Goal: Task Accomplishment & Management: Use online tool/utility

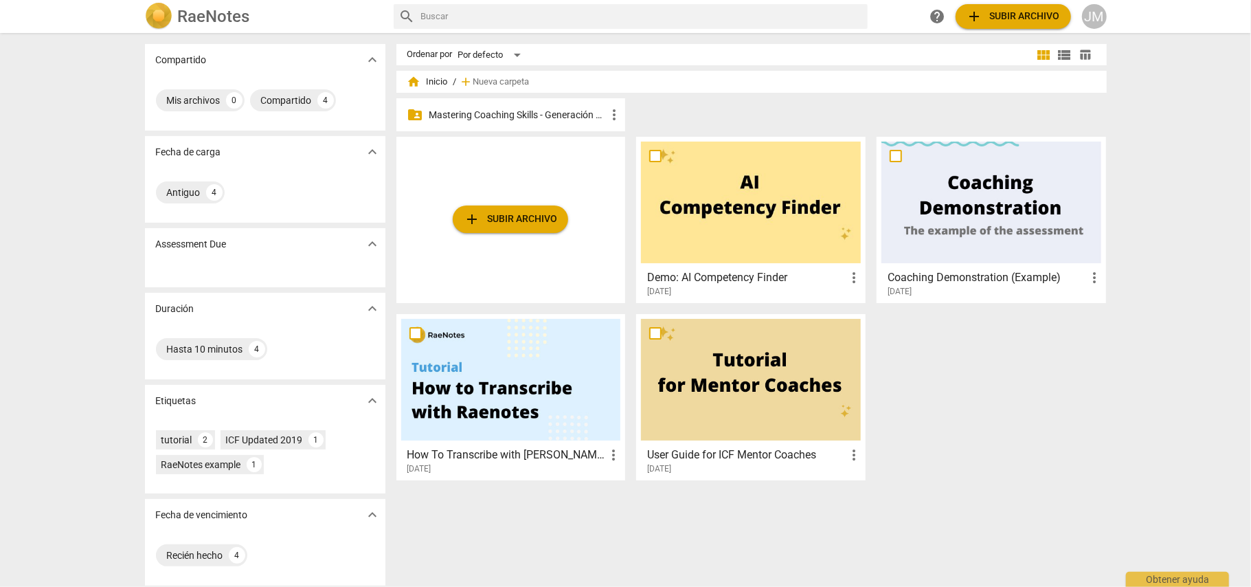
click at [530, 116] on p "Mastering Coaching Skills - Generación 32" at bounding box center [517, 115] width 177 height 14
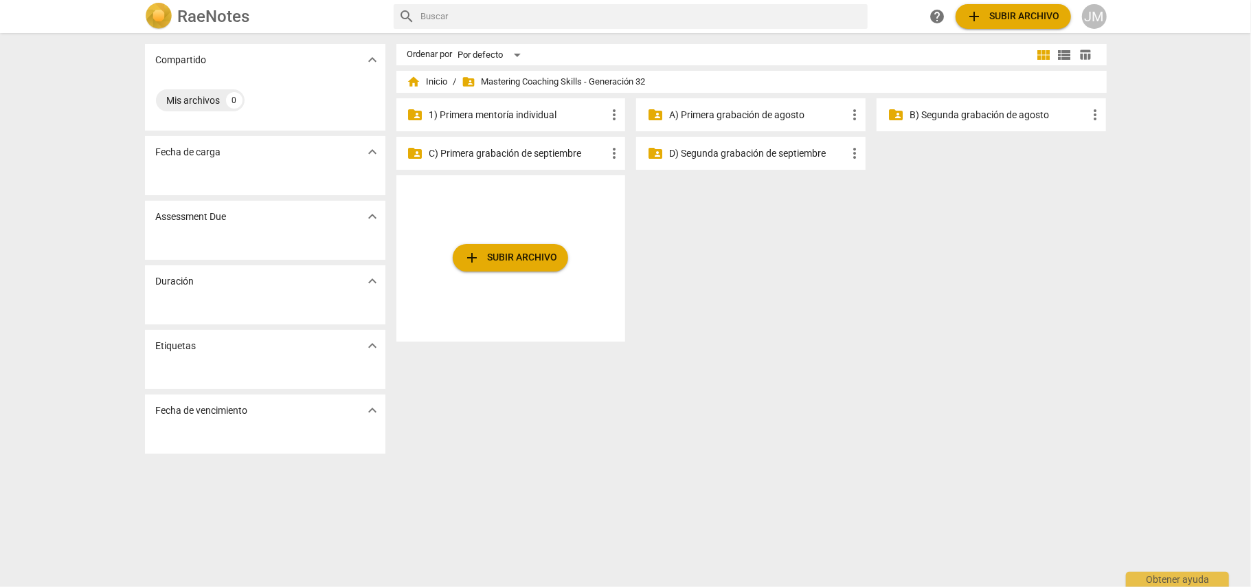
click at [960, 113] on p "B) Segunda grabación de agosto" at bounding box center [997, 115] width 177 height 14
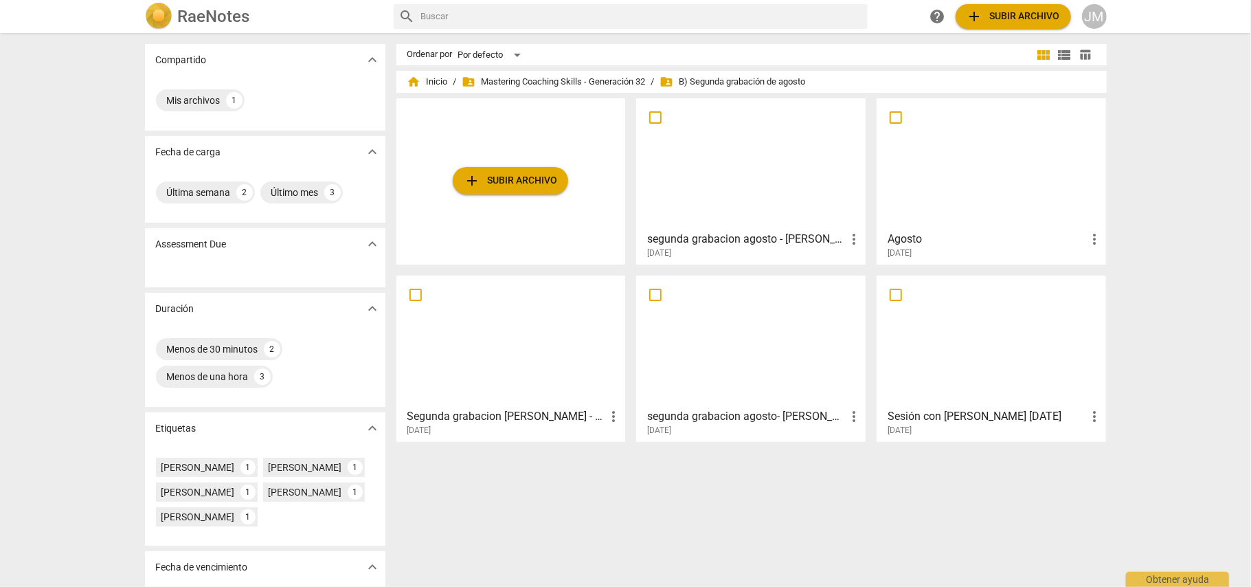
click at [762, 237] on h3 "segunda grabacion agosto - [PERSON_NAME]" at bounding box center [746, 239] width 199 height 16
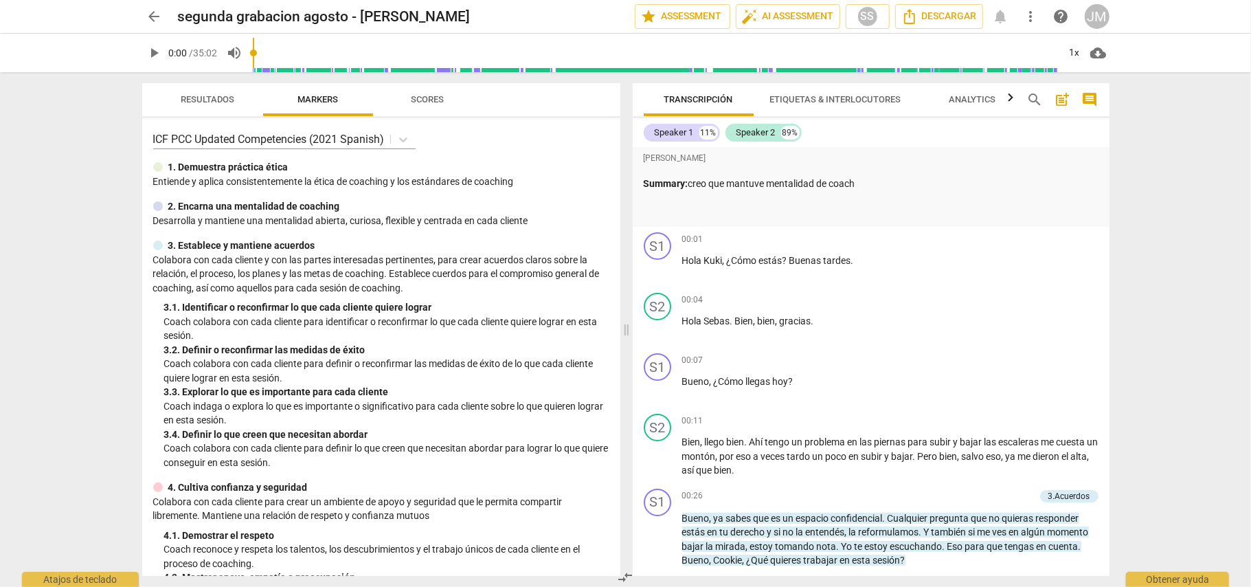
click at [154, 47] on span "play_arrow" at bounding box center [154, 53] width 16 height 16
type input "7"
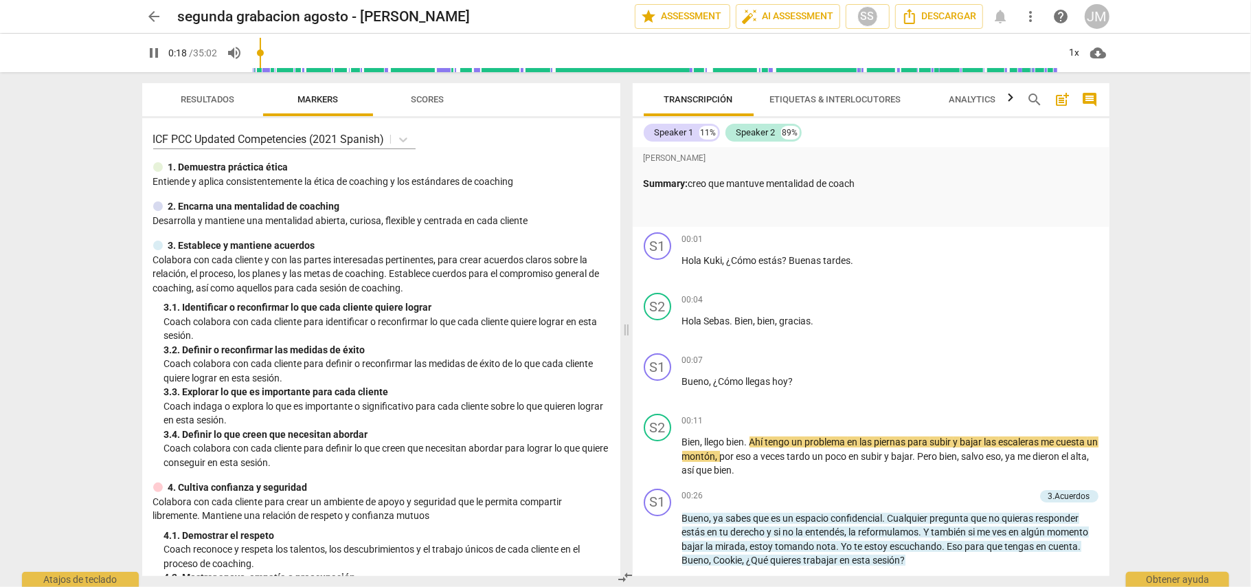
click at [152, 56] on span "pause" at bounding box center [154, 53] width 16 height 16
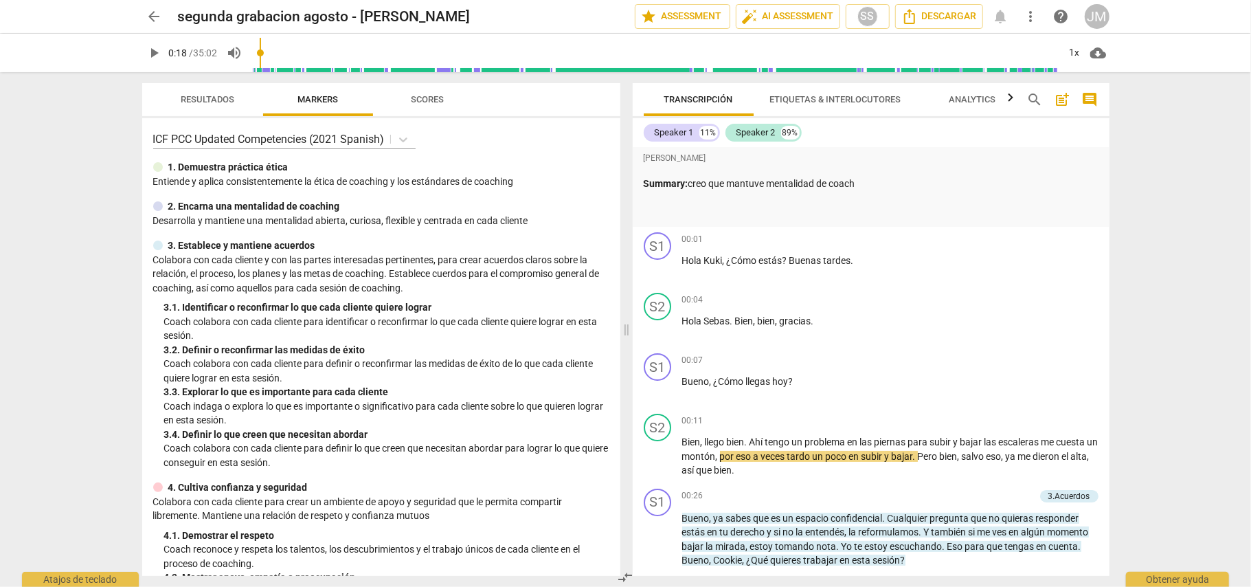
click at [157, 53] on span "play_arrow" at bounding box center [154, 53] width 16 height 16
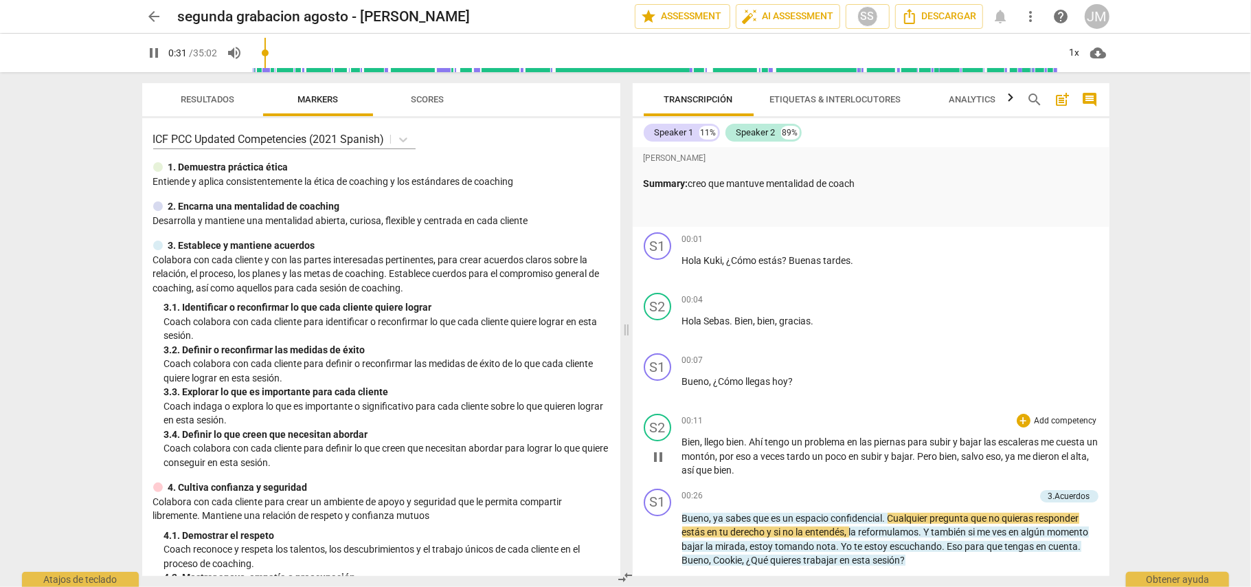
scroll to position [183, 0]
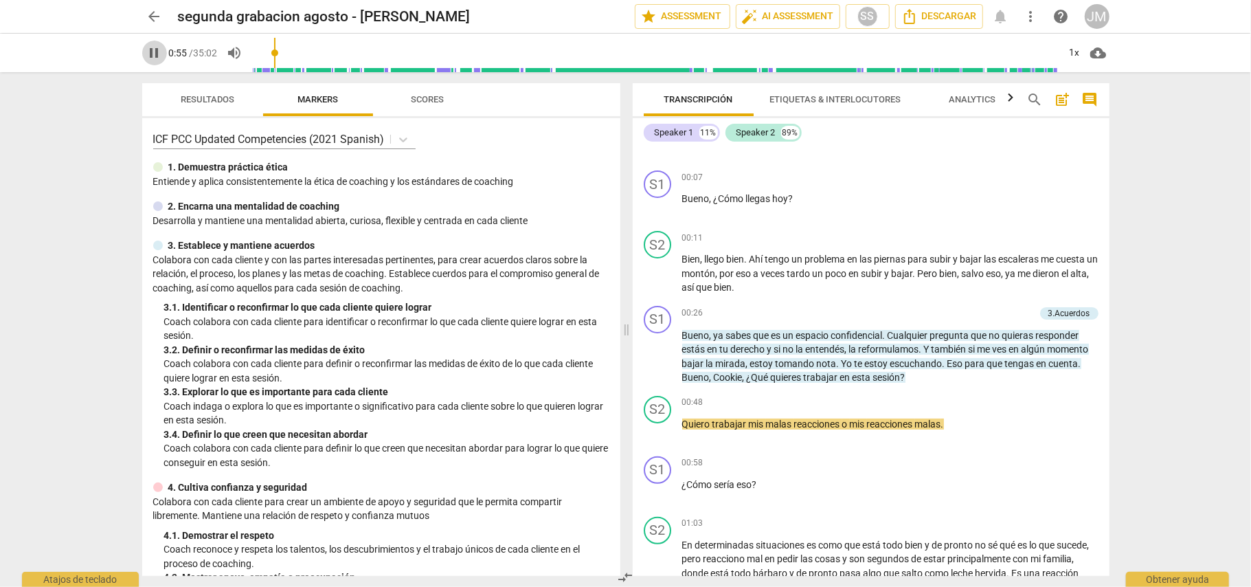
click at [152, 54] on span "pause" at bounding box center [154, 53] width 16 height 16
type input "56"
click at [901, 376] on span "sesión" at bounding box center [886, 377] width 27 height 11
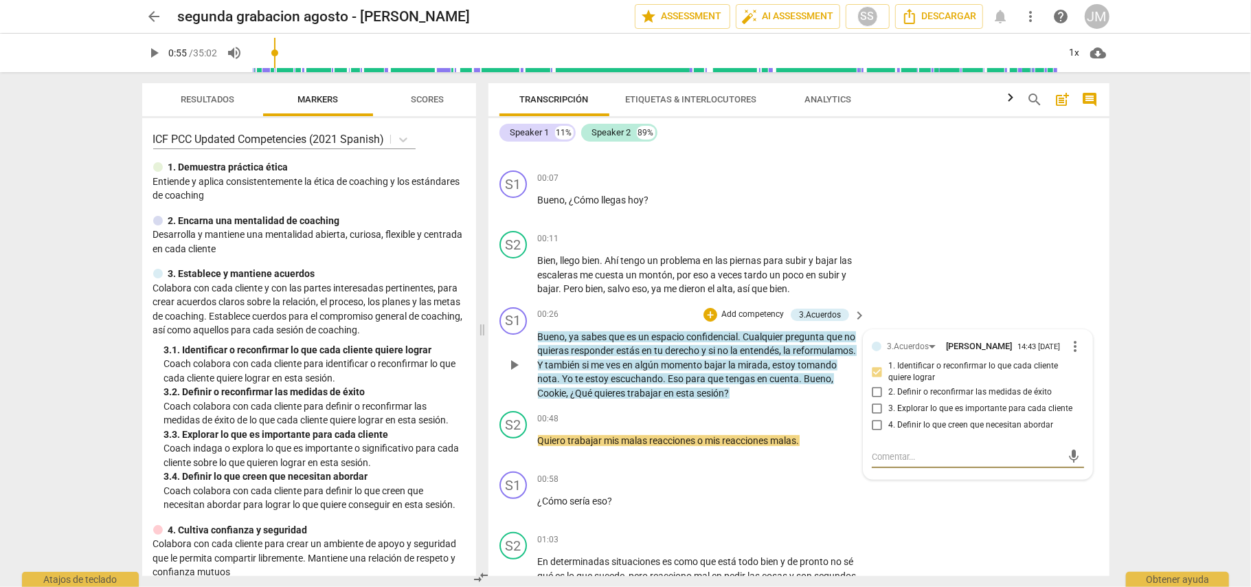
click at [749, 308] on div "+ Add competency" at bounding box center [744, 315] width 82 height 14
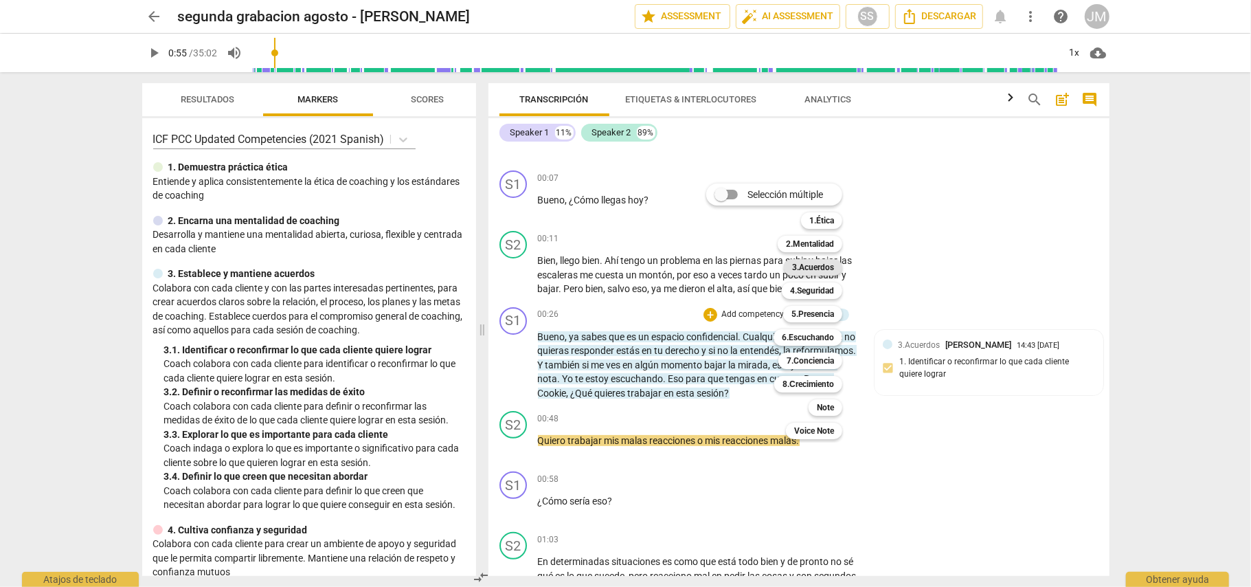
click at [828, 271] on b "3.Acuerdos" at bounding box center [813, 267] width 42 height 16
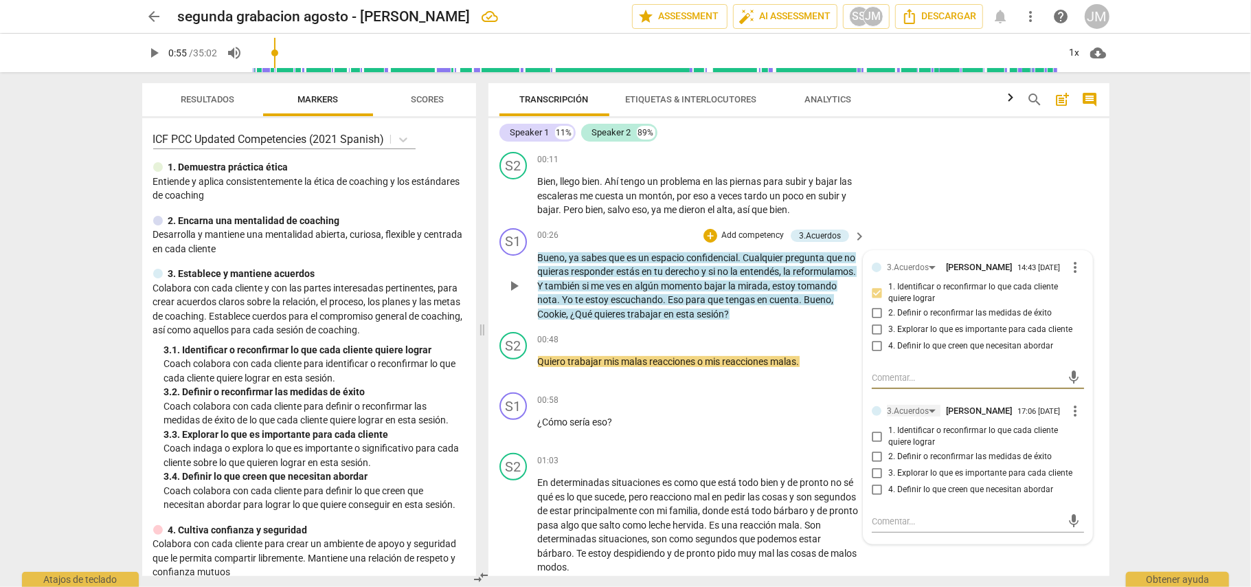
scroll to position [366, 0]
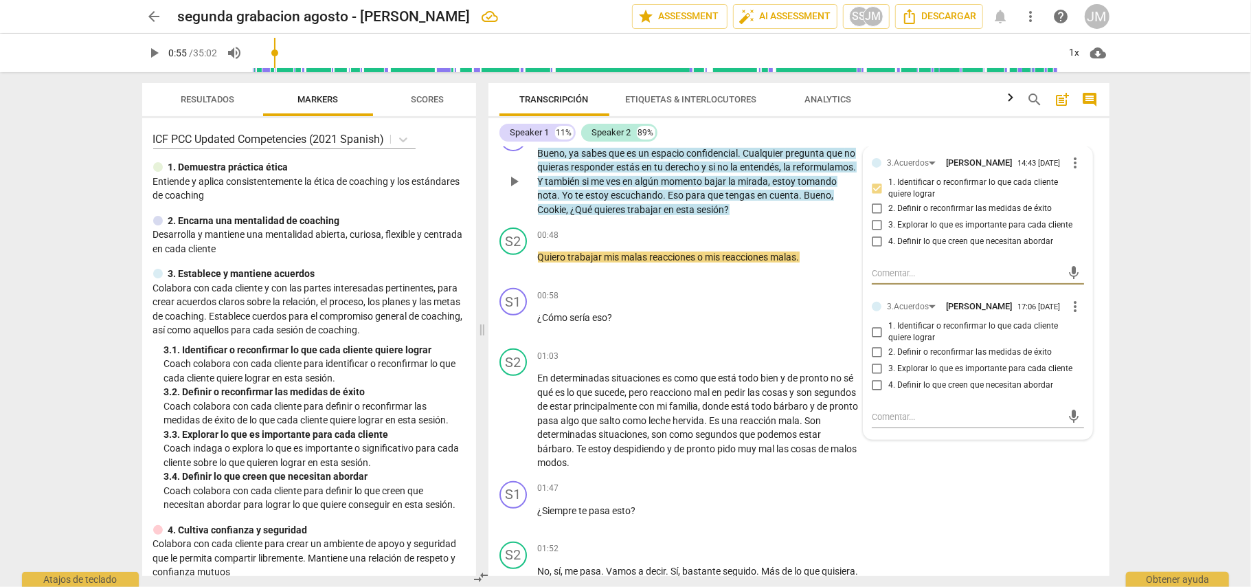
click at [874, 335] on input "1. Identificar o reconfirmar lo que cada cliente quiere lograr" at bounding box center [877, 332] width 22 height 16
checkbox input "true"
click at [999, 475] on div "S1 play_arrow pause 01:47 + Add competency keyboard_arrow_right ¿Siempre te pas…" at bounding box center [798, 505] width 621 height 60
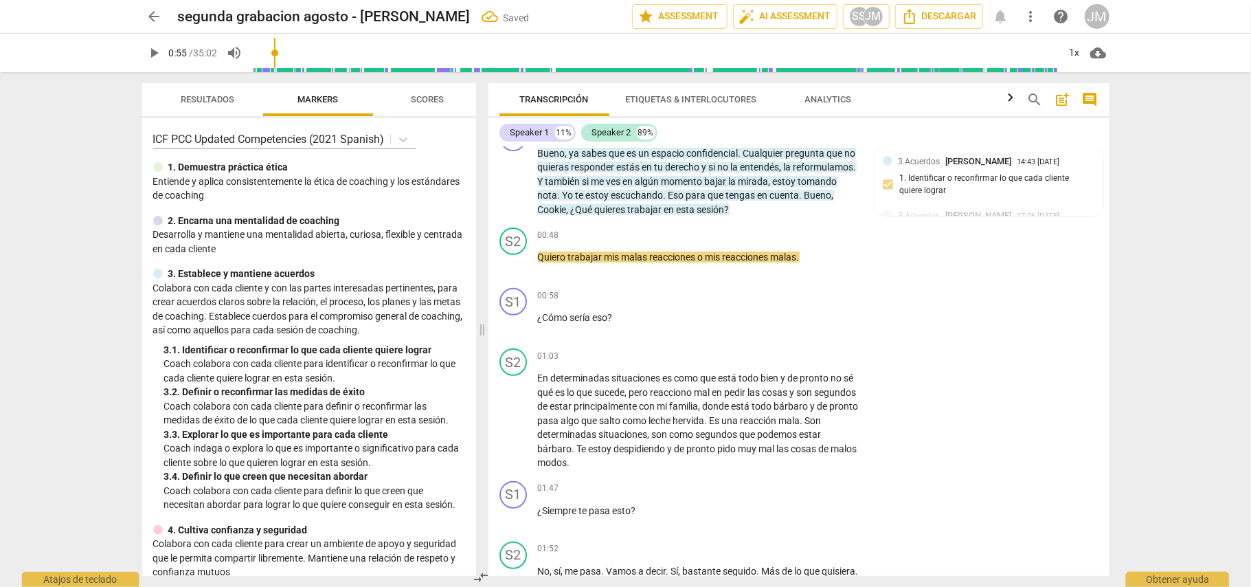
click at [158, 49] on span "play_arrow" at bounding box center [154, 53] width 16 height 16
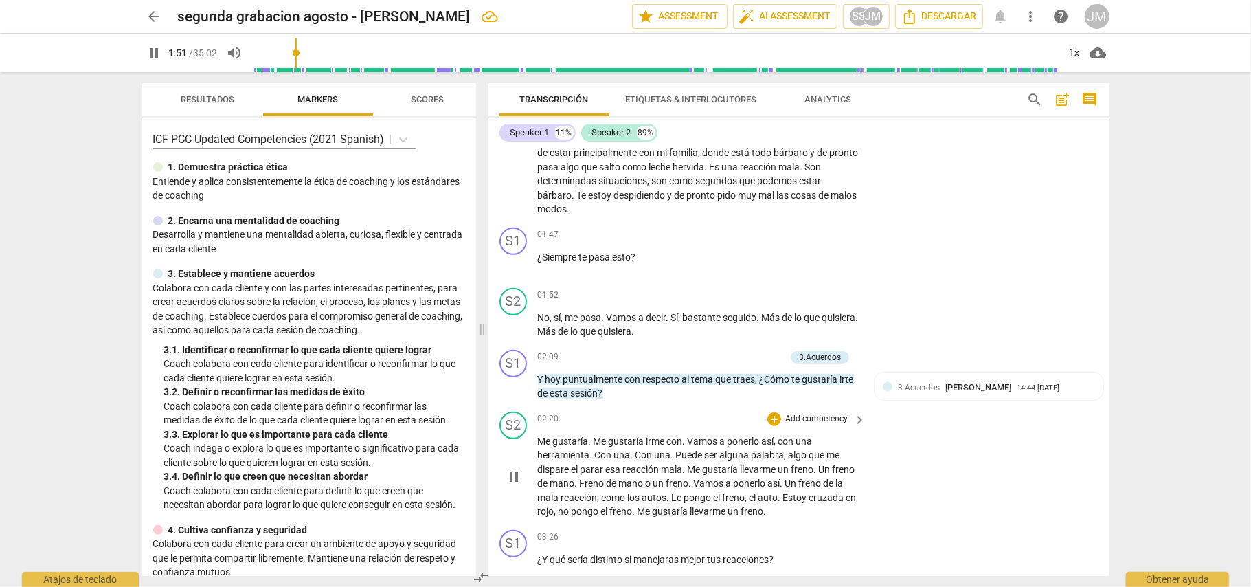
scroll to position [641, 0]
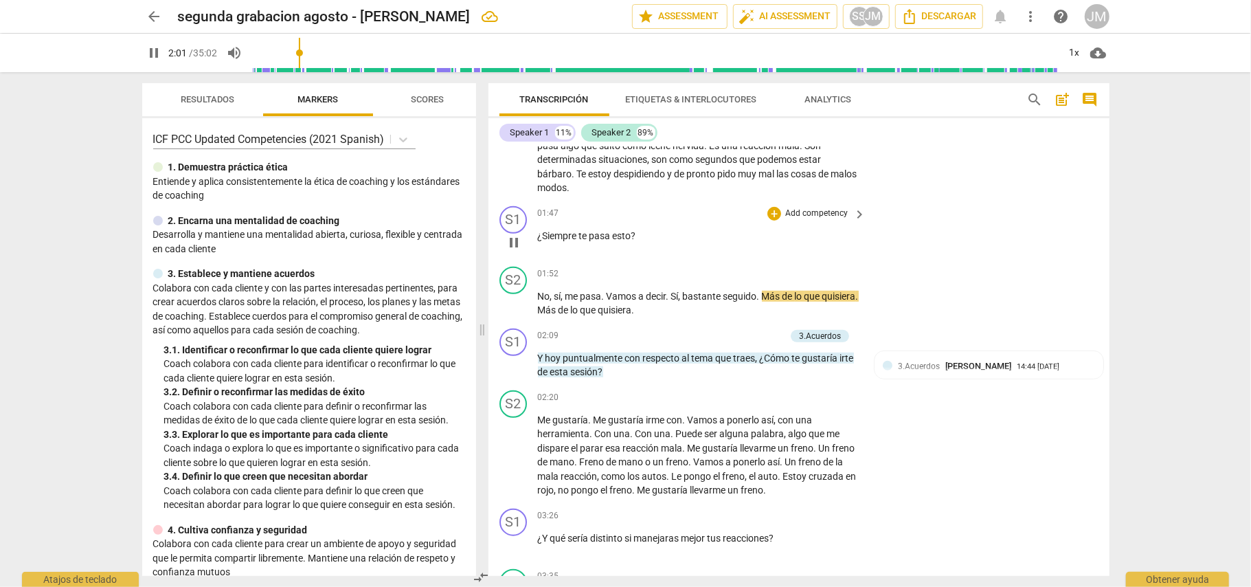
click at [795, 207] on p "Add competency" at bounding box center [816, 213] width 65 height 12
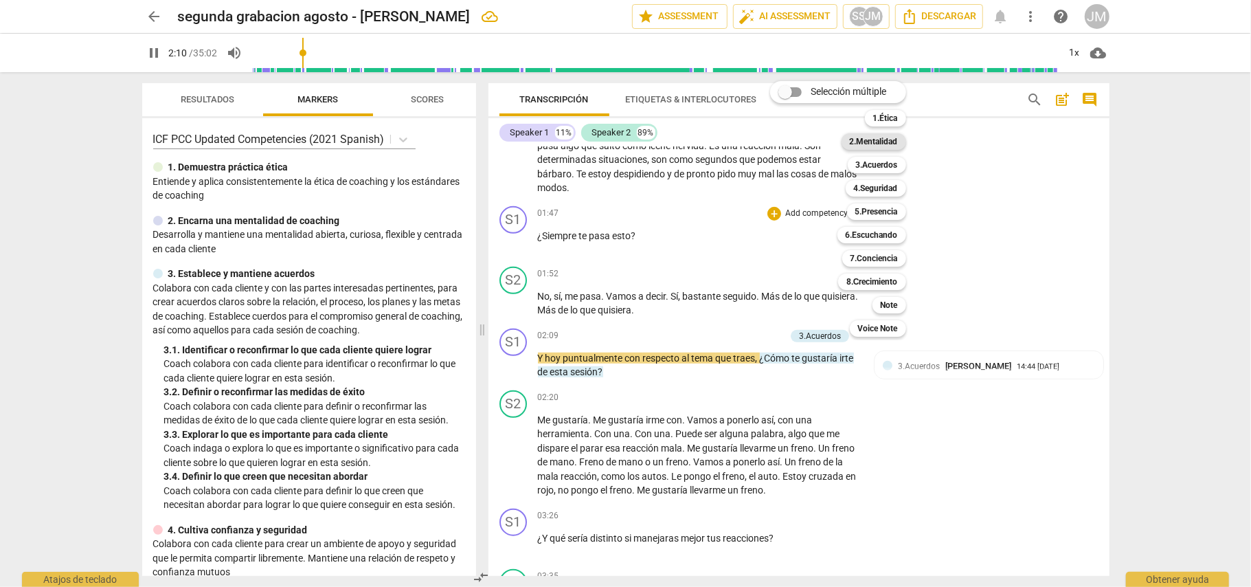
click at [890, 144] on b "2.Mentalidad" at bounding box center [874, 141] width 48 height 16
type input "130"
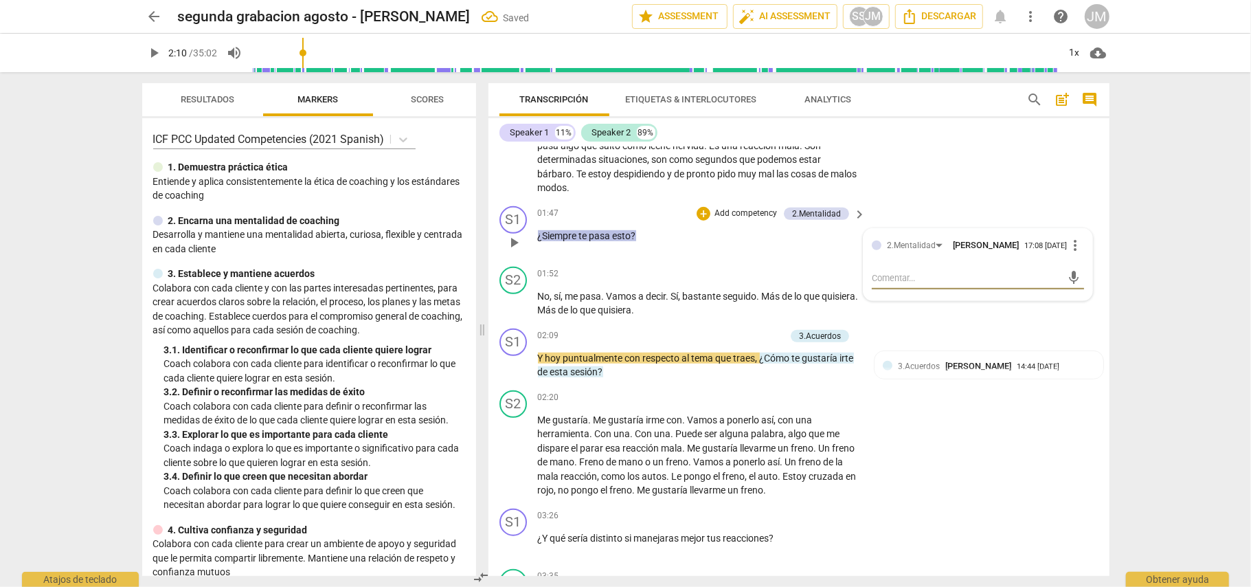
type textarea "S"
type textarea "Se"
type textarea "Seb"
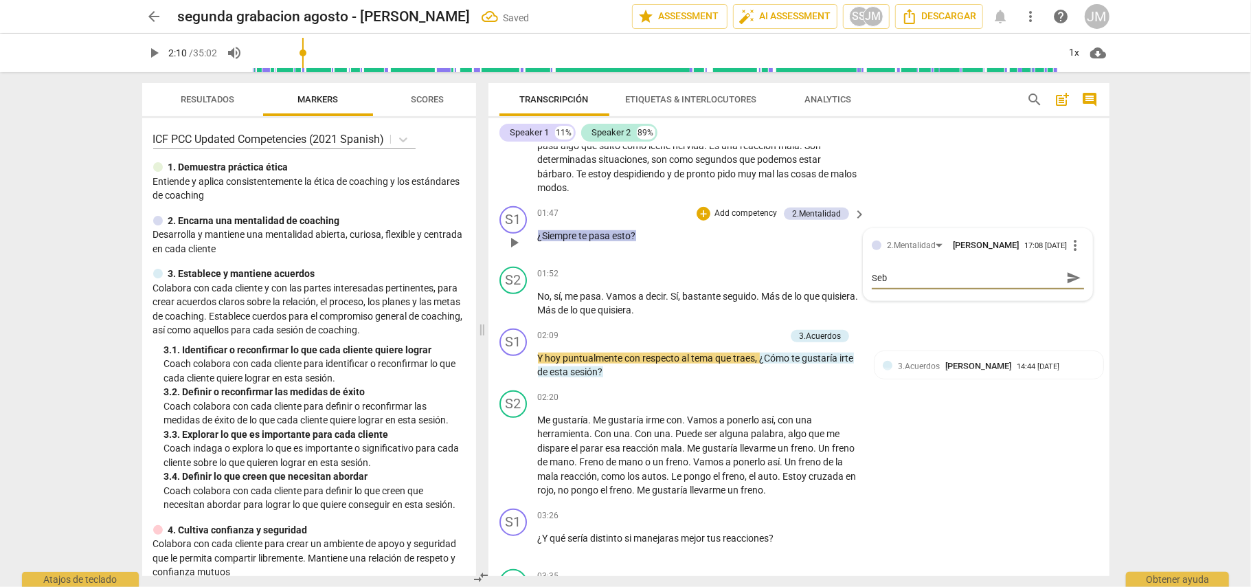
type textarea "Seba"
type textarea "Sebas"
type textarea "Sebas,"
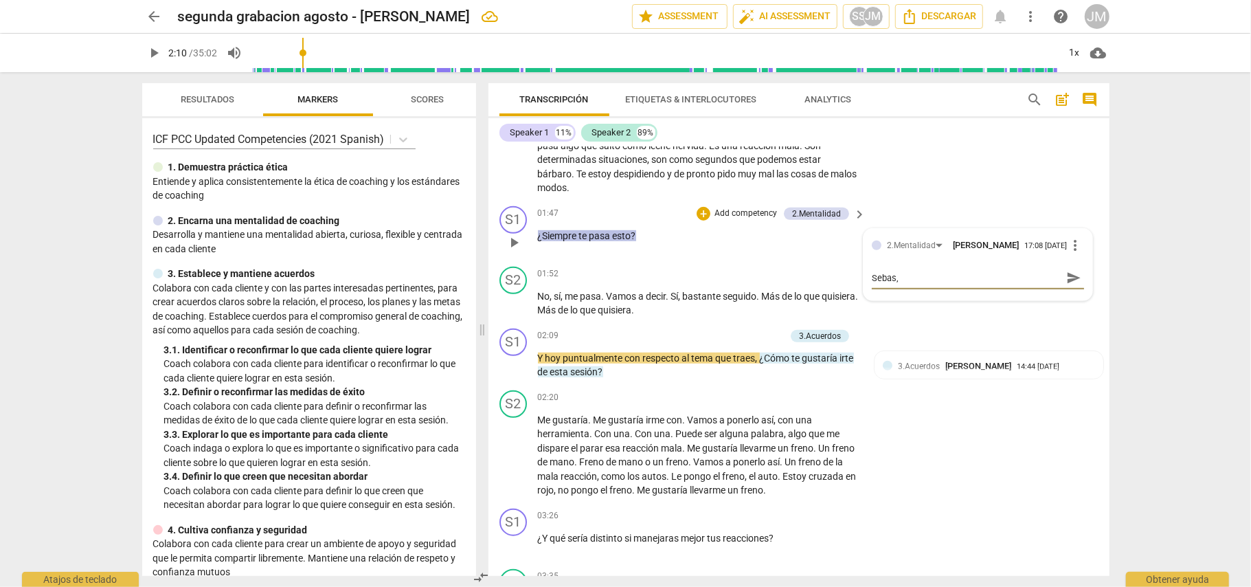
type textarea "Sebas,"
type textarea "Sebas, s"
type textarea "Sebas, su"
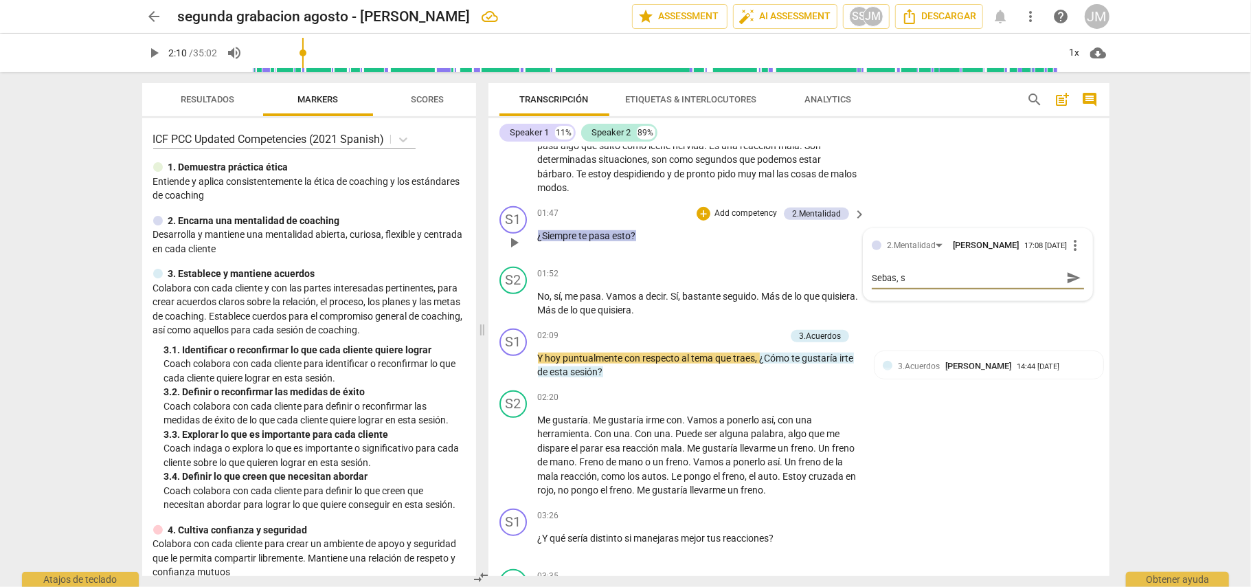
type textarea "Sebas, su"
type textarea "Sebas, sug"
type textarea "Sebas, sugi"
type textarea "Sebas, sugie"
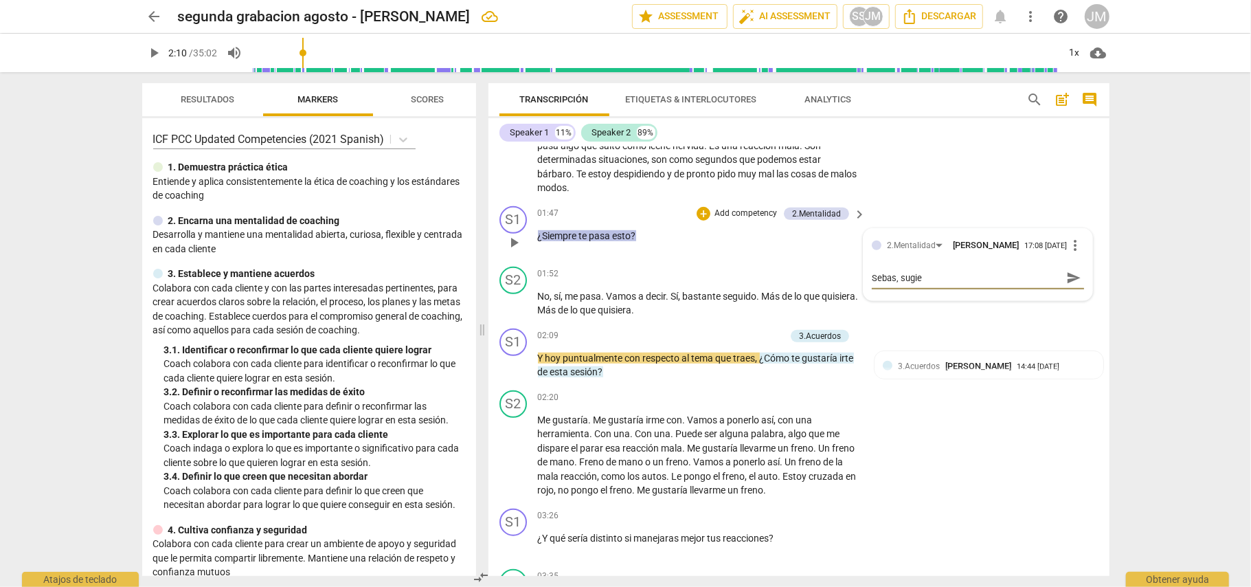
type textarea "Sebas, sugier"
type textarea "Sebas, sugierr"
type textarea "Sebas, sugierro"
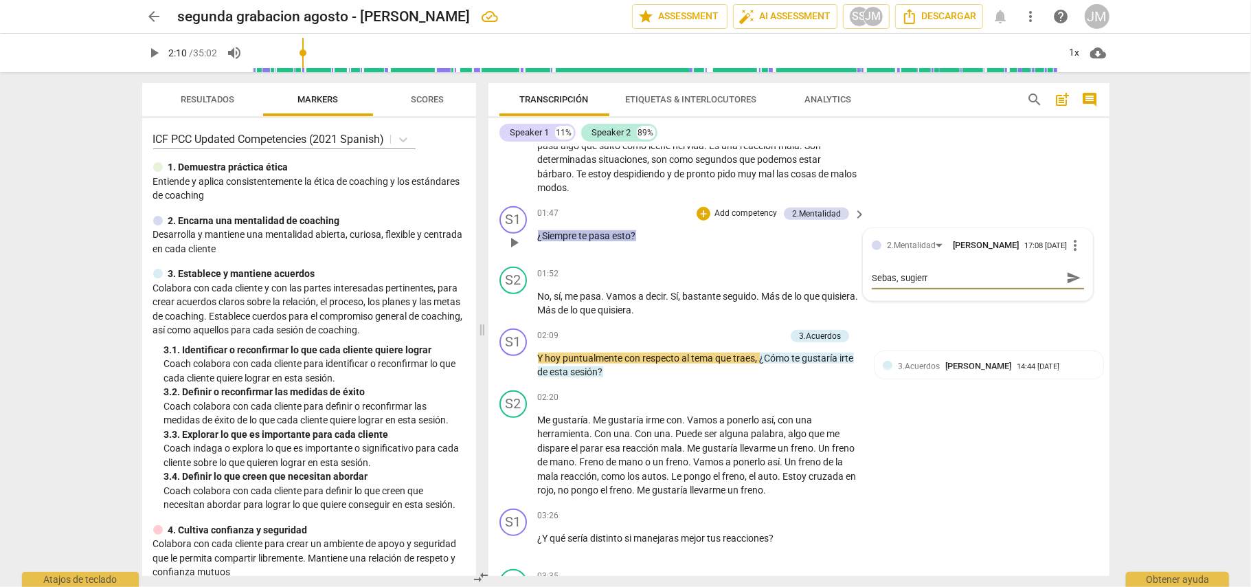
type textarea "Sebas, sugierro"
type textarea "Sebas, sugierro e"
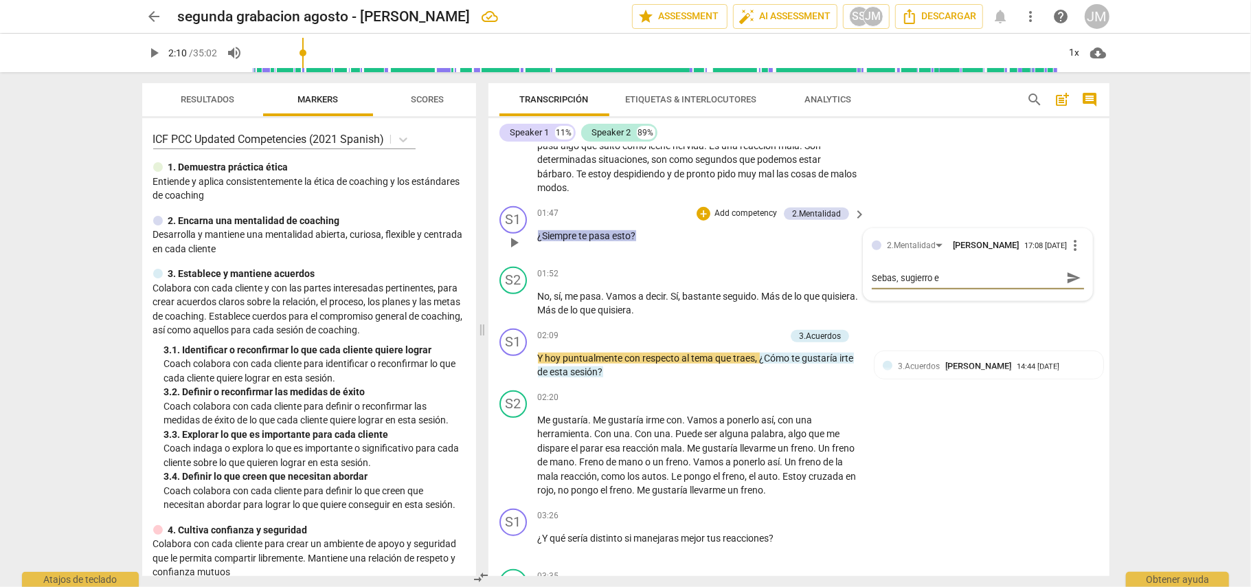
type textarea "Sebas, sugierro"
type textarea "Sebas, sugierr"
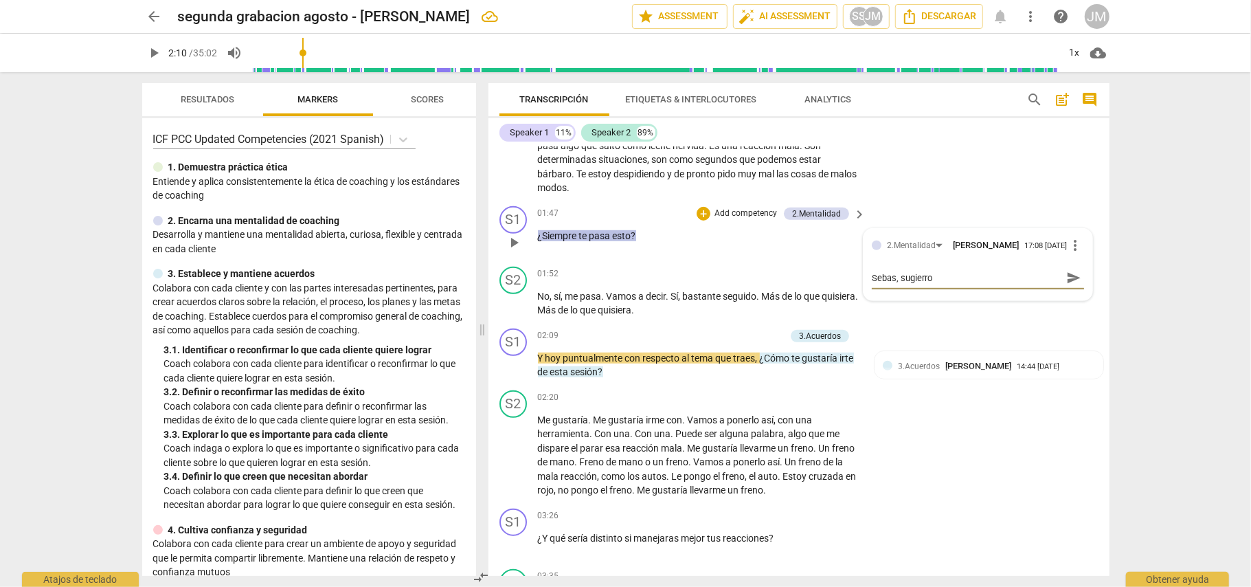
type textarea "Sebas, sugierr"
type textarea "Sebas, sugier"
type textarea "Sebas, sugie"
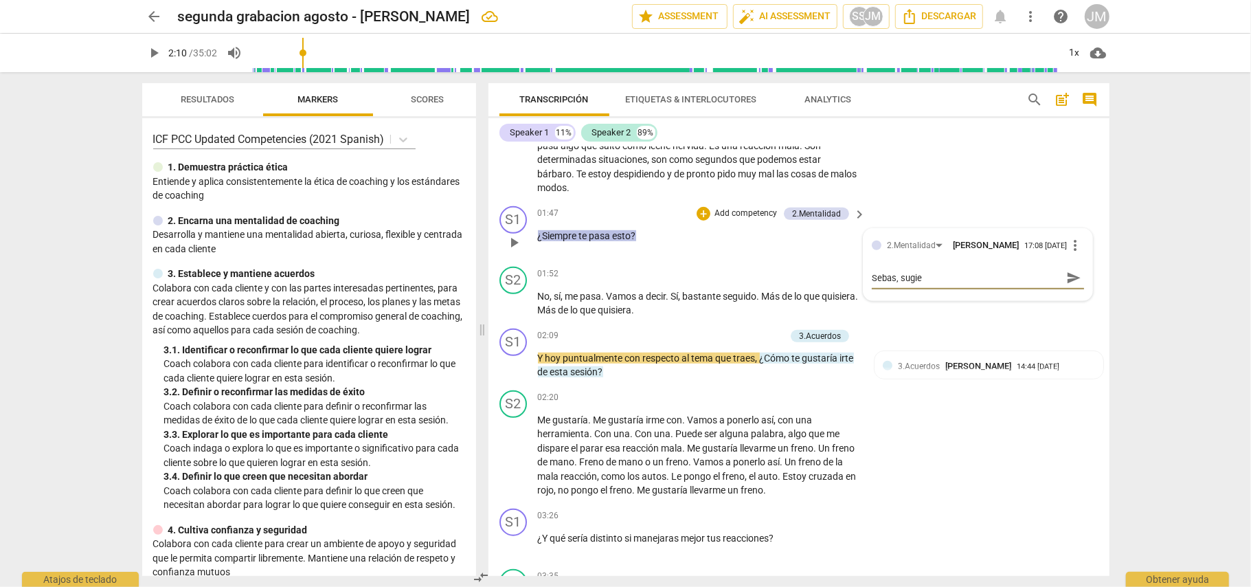
type textarea "Sebas, sugi"
type textarea "Sebas, sug"
type textarea "Sebas, su"
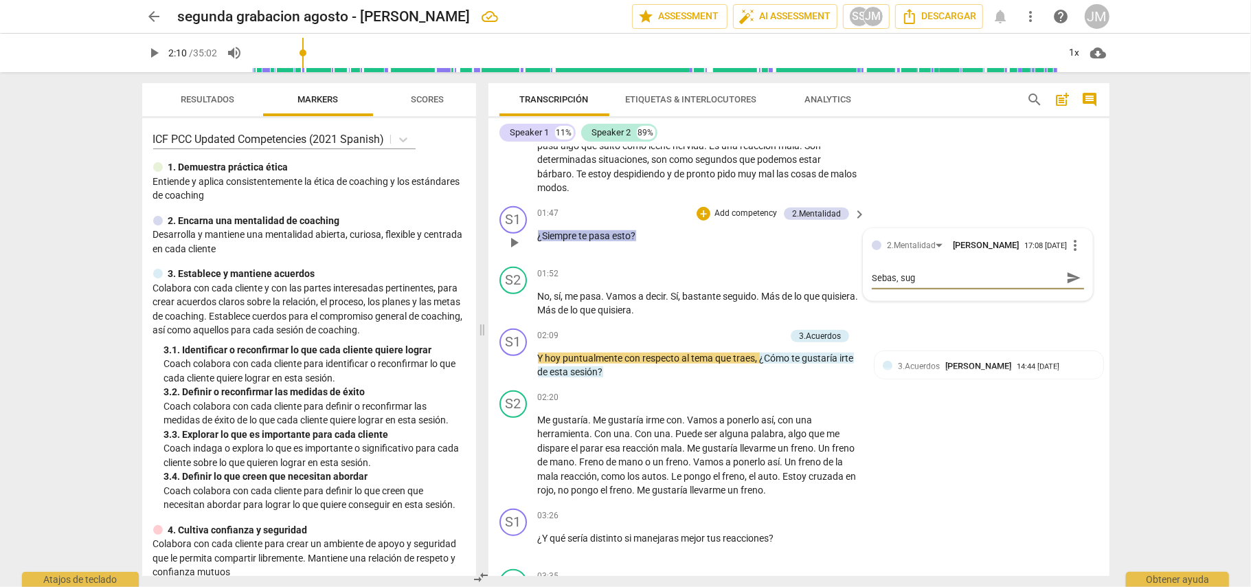
type textarea "Sebas, su"
type textarea "Sebas, s"
type textarea "Sebas,"
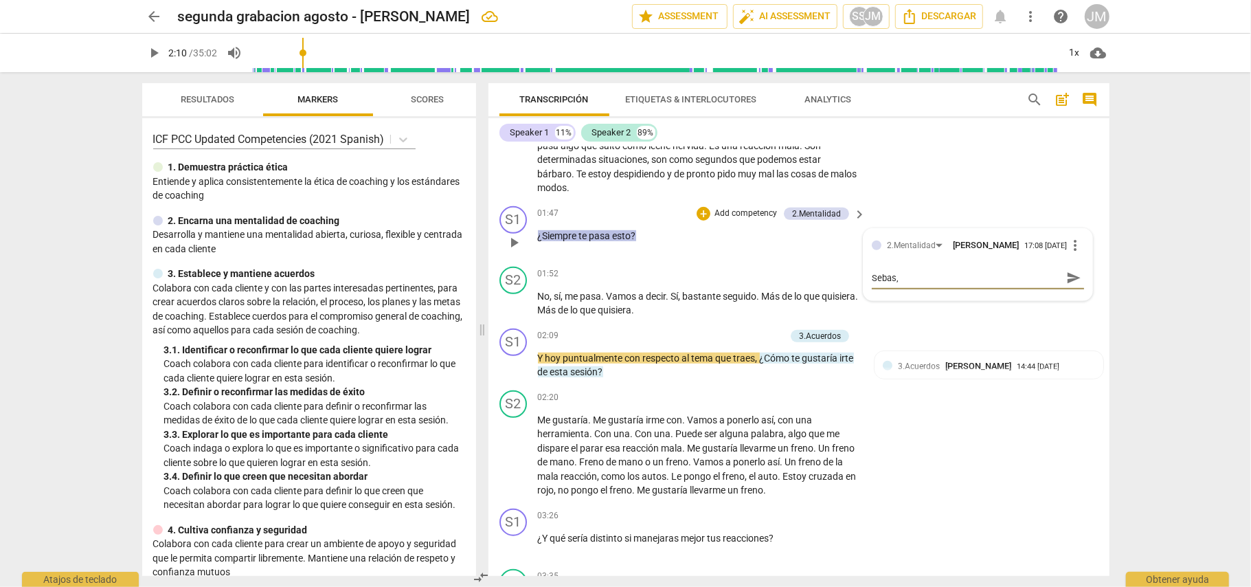
type textarea "Sebas,"
type textarea "Sebas"
type textarea "Seba"
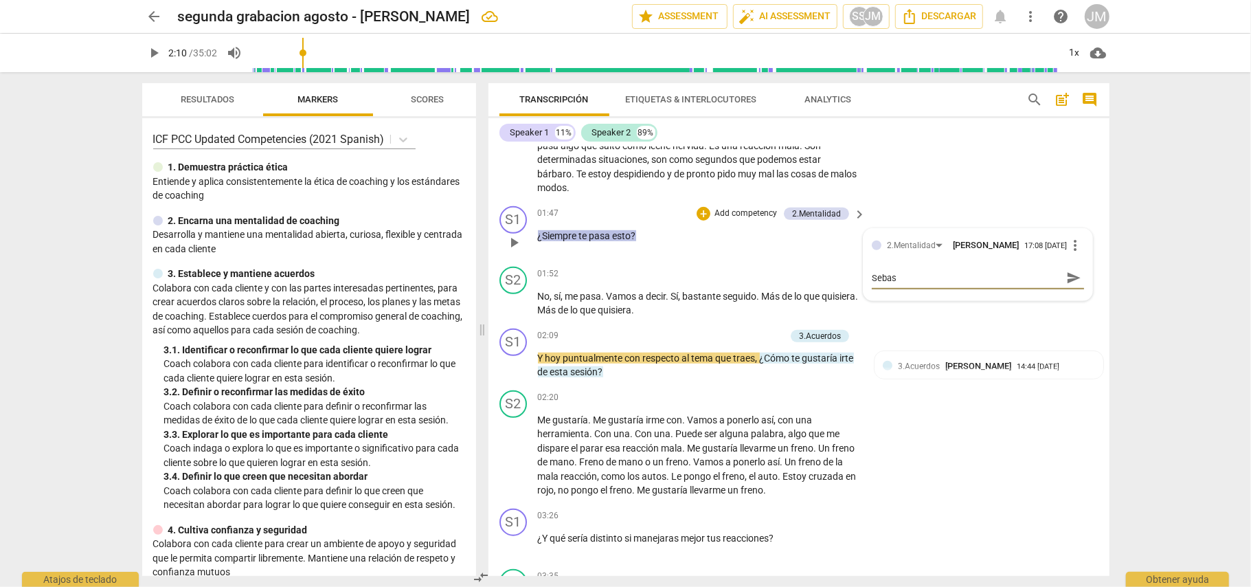
type textarea "Seba"
type textarea "Seb"
type textarea "Se"
type textarea "S"
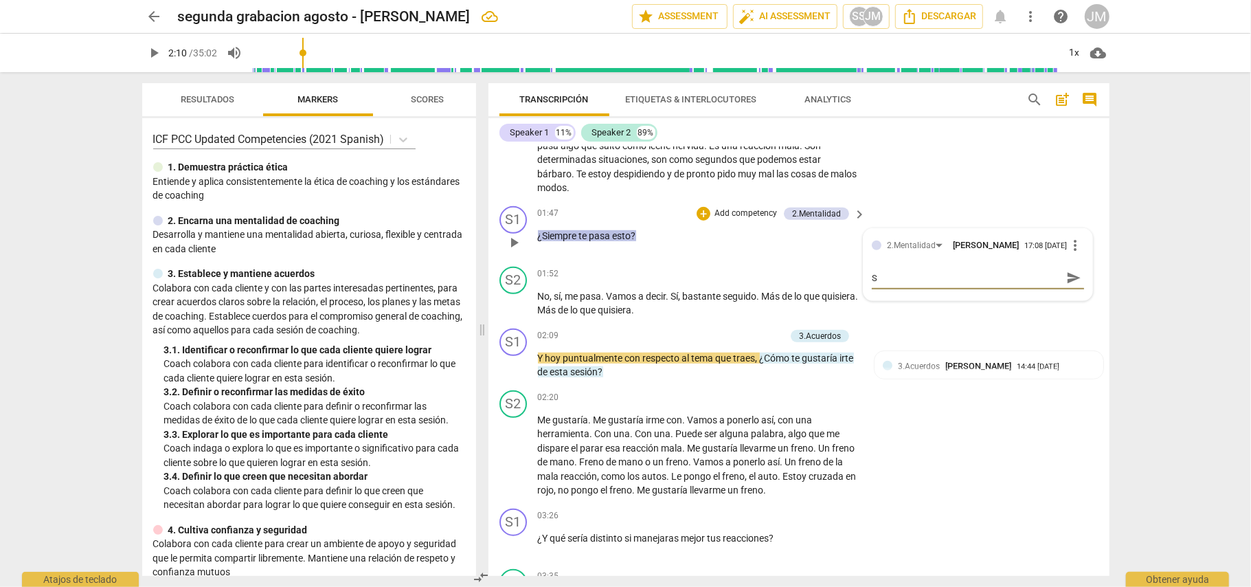
type textarea "S"
type textarea "E"
type textarea "S"
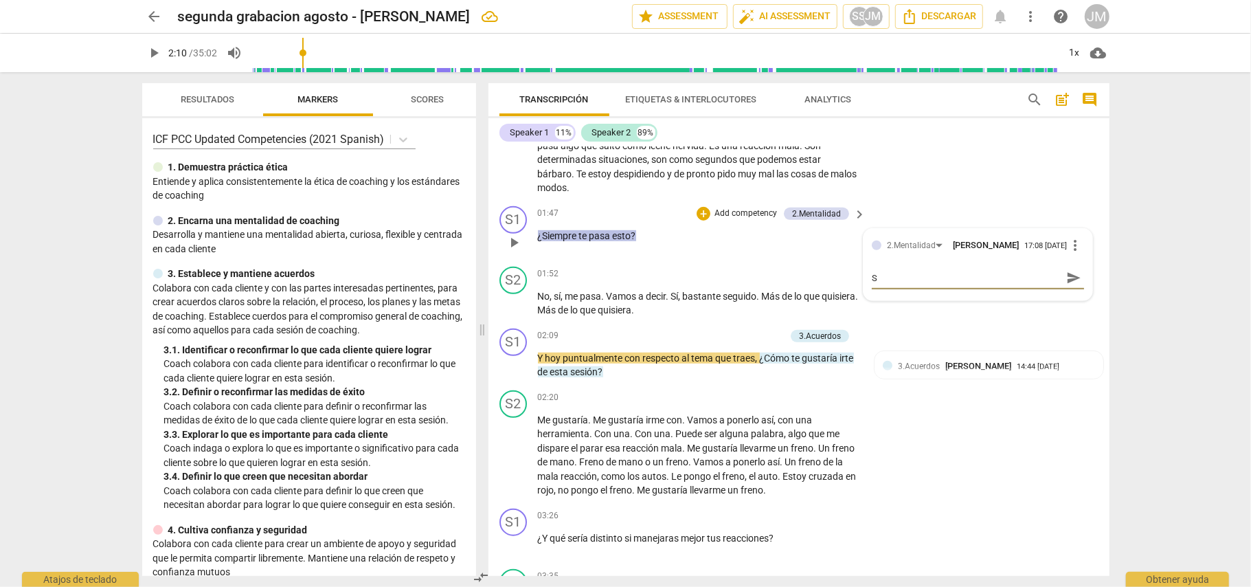
type textarea "Se"
type textarea "Seb"
type textarea "Seba"
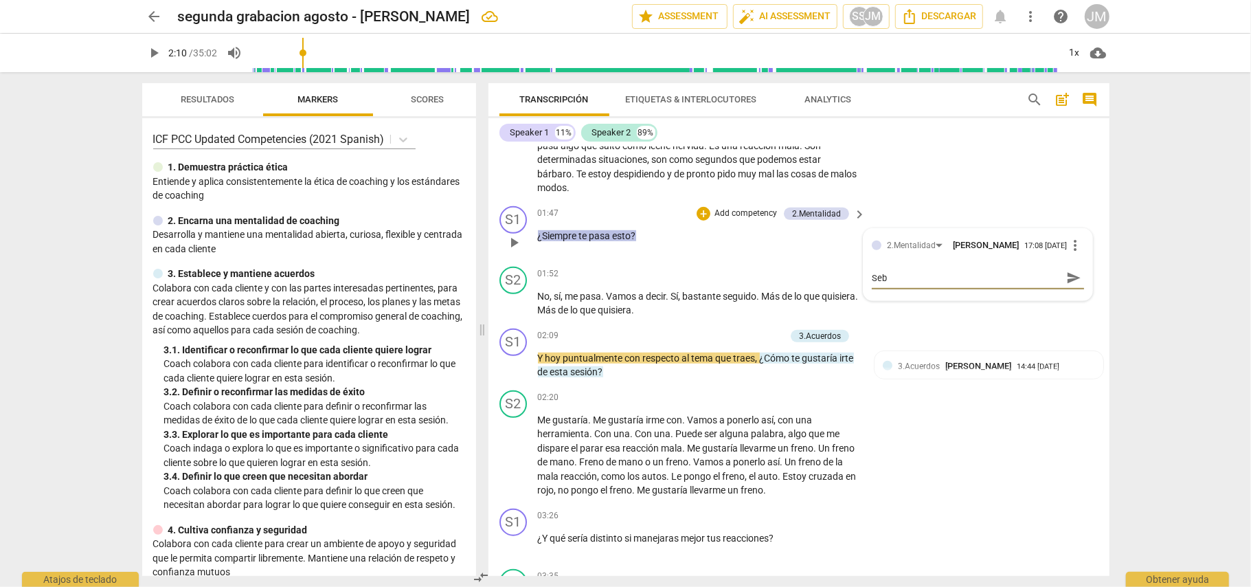
type textarea "Seba"
type textarea "Sebas"
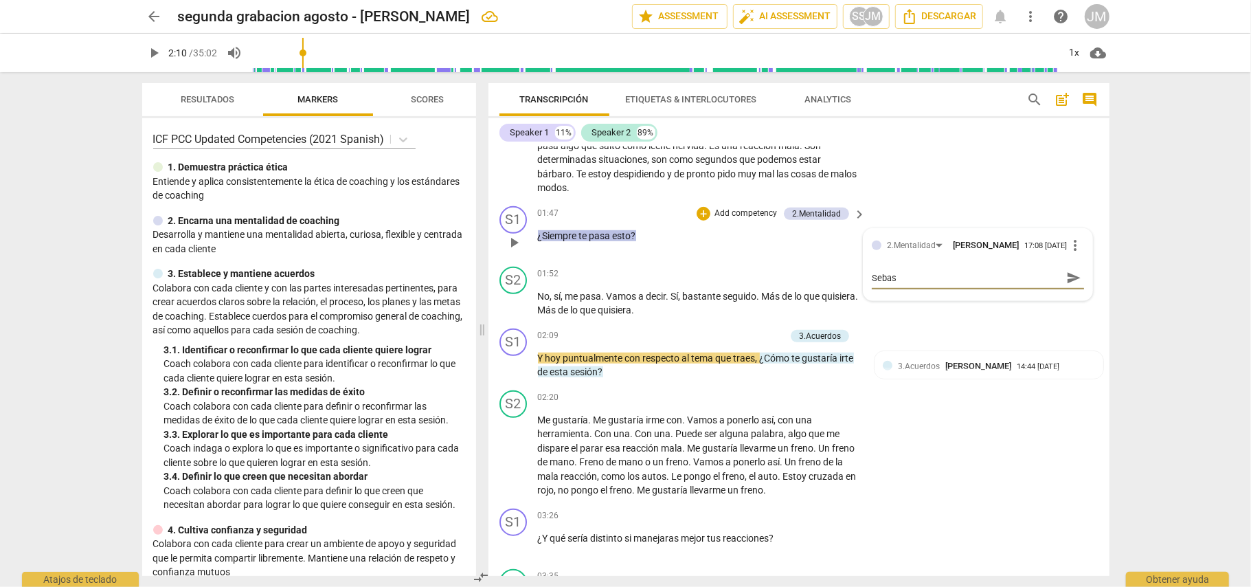
type textarea "Sebas s"
type textarea "Sebas"
type textarea "Seba"
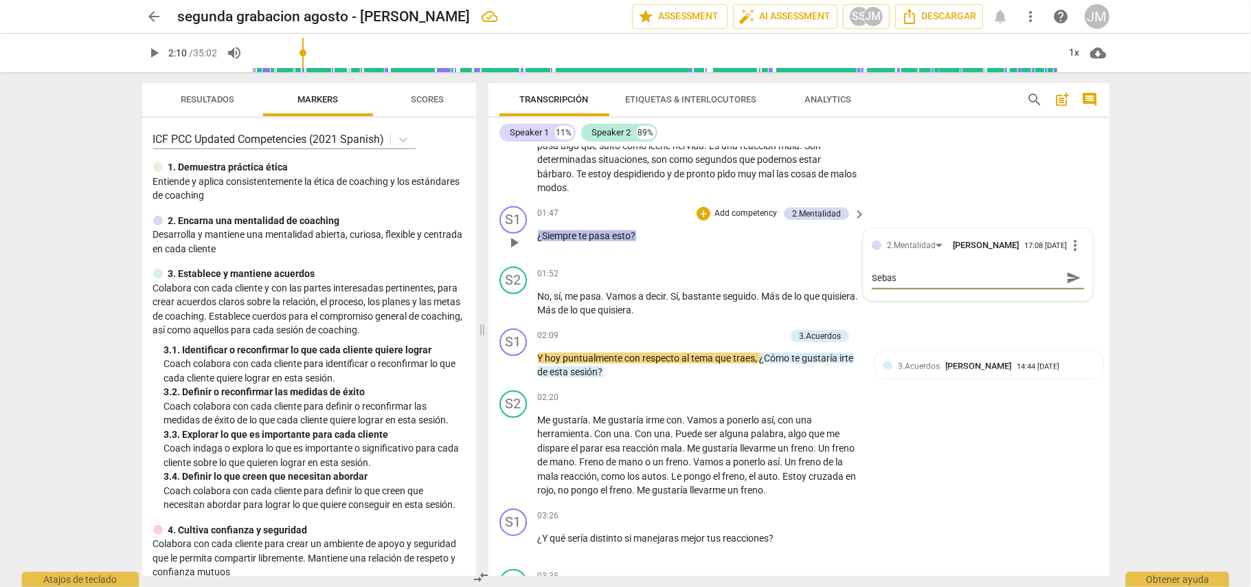
type textarea "Seba"
type textarea "Seb"
type textarea "Se"
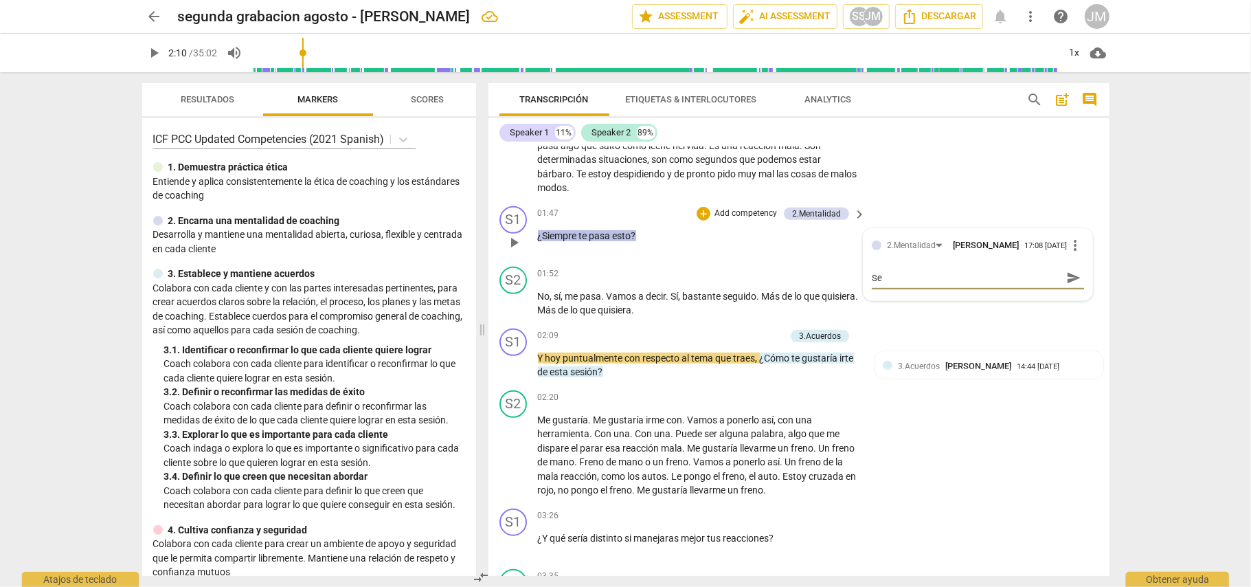
type textarea "S"
type textarea "Se"
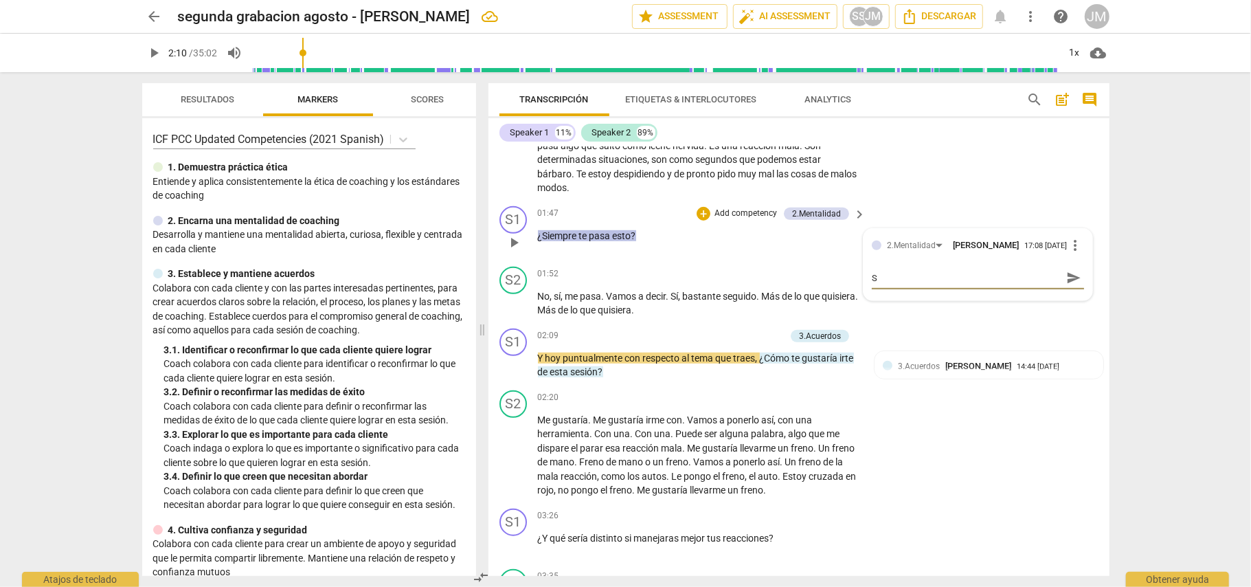
type textarea "Se"
type textarea "Seb"
type textarea "Seba"
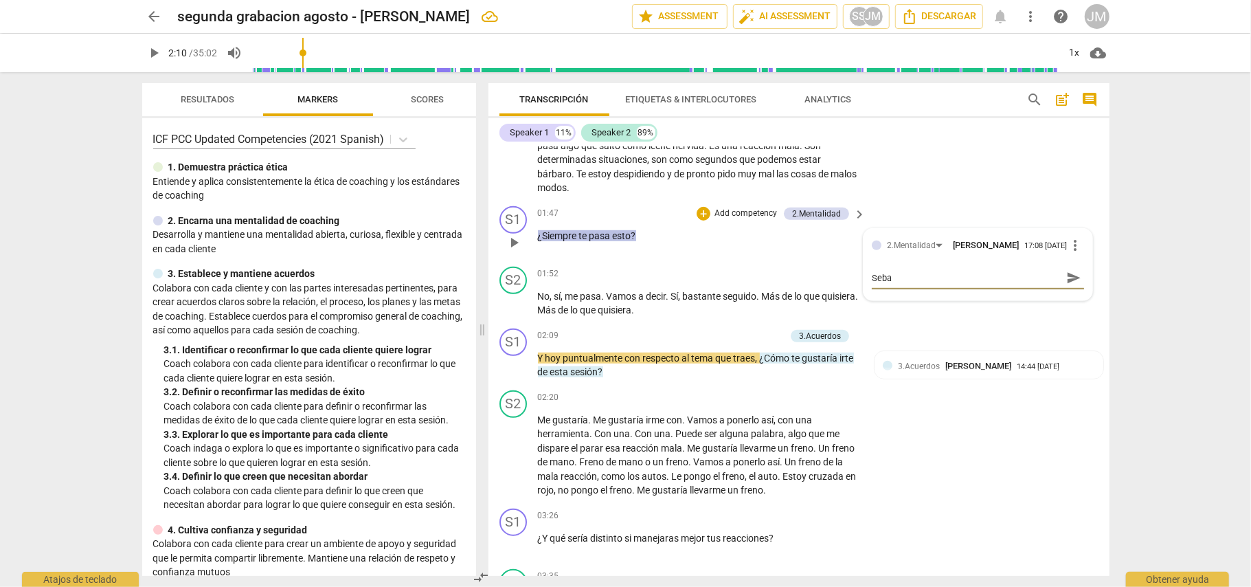
type textarea "Sebas"
type textarea "Sebas s"
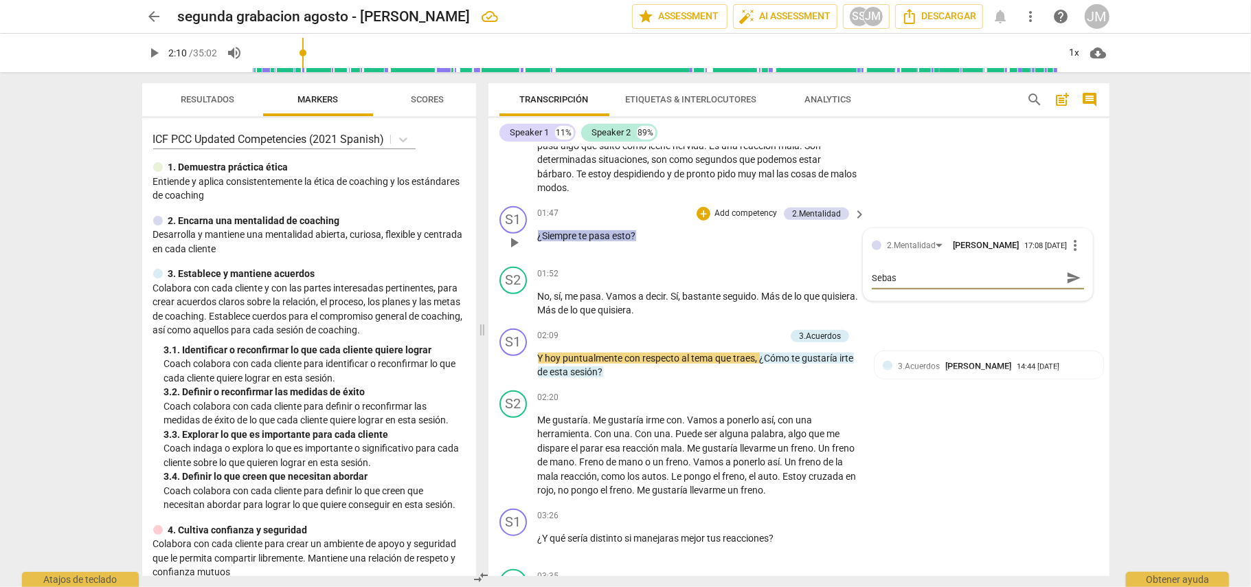
type textarea "Sebas s"
type textarea "Sebas su"
type textarea "Sebas sup"
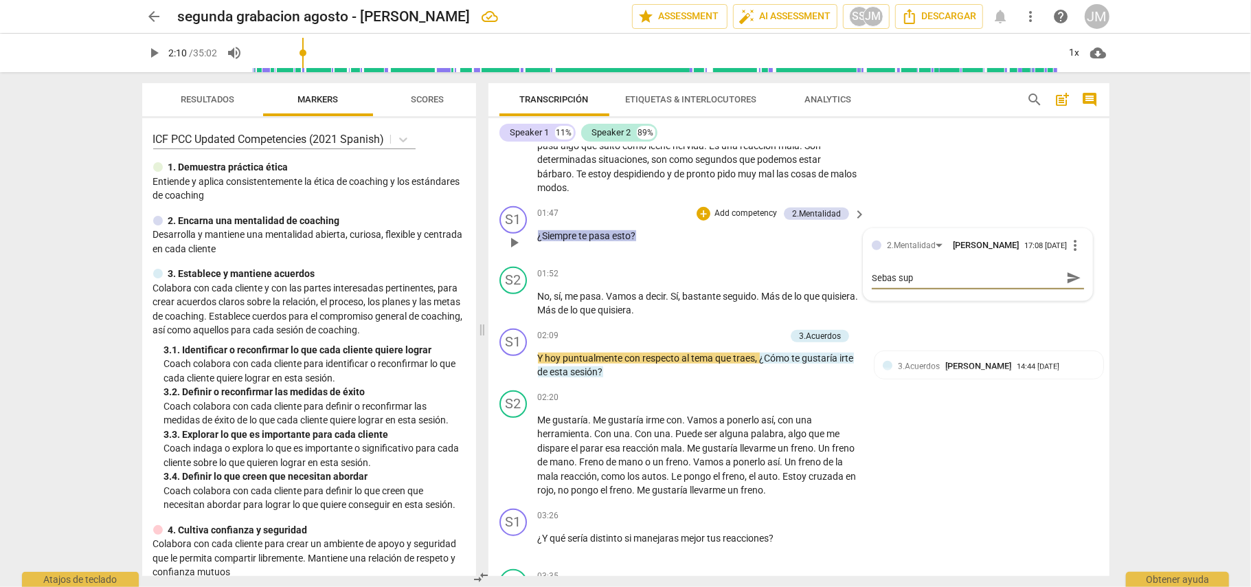
type textarea "Sebas supe"
type textarea "Sebas super"
type textarea "Sebas supe"
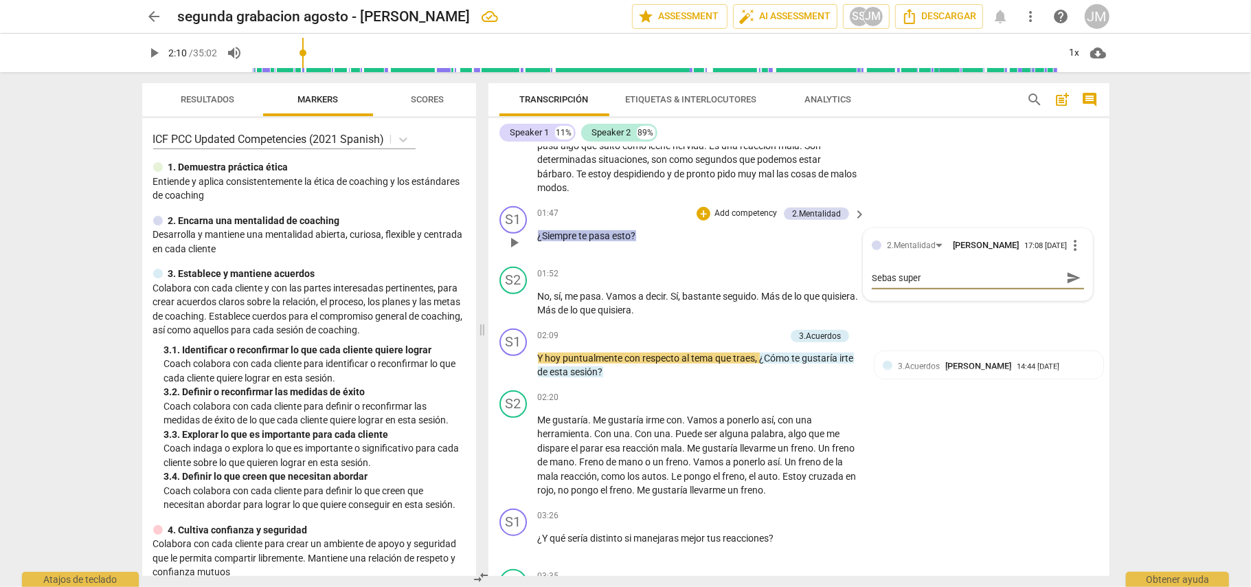
type textarea "Sebas supe"
type textarea "Sebas sup"
type textarea "Sebas su"
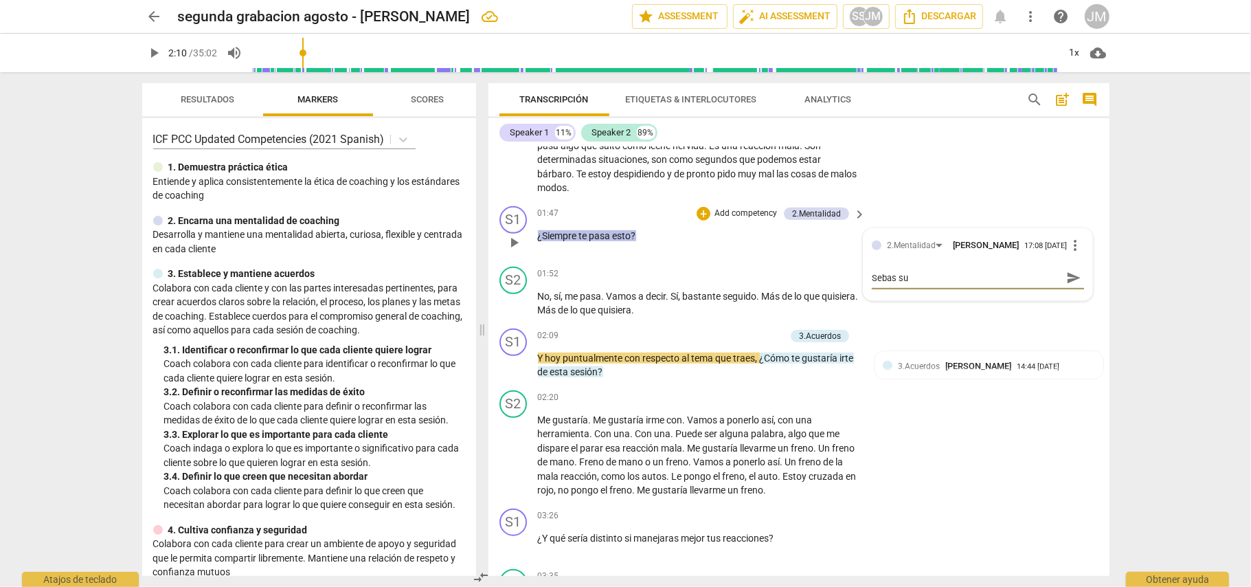
type textarea "Sebas s"
type textarea "Sebas"
type textarea "Sebas p"
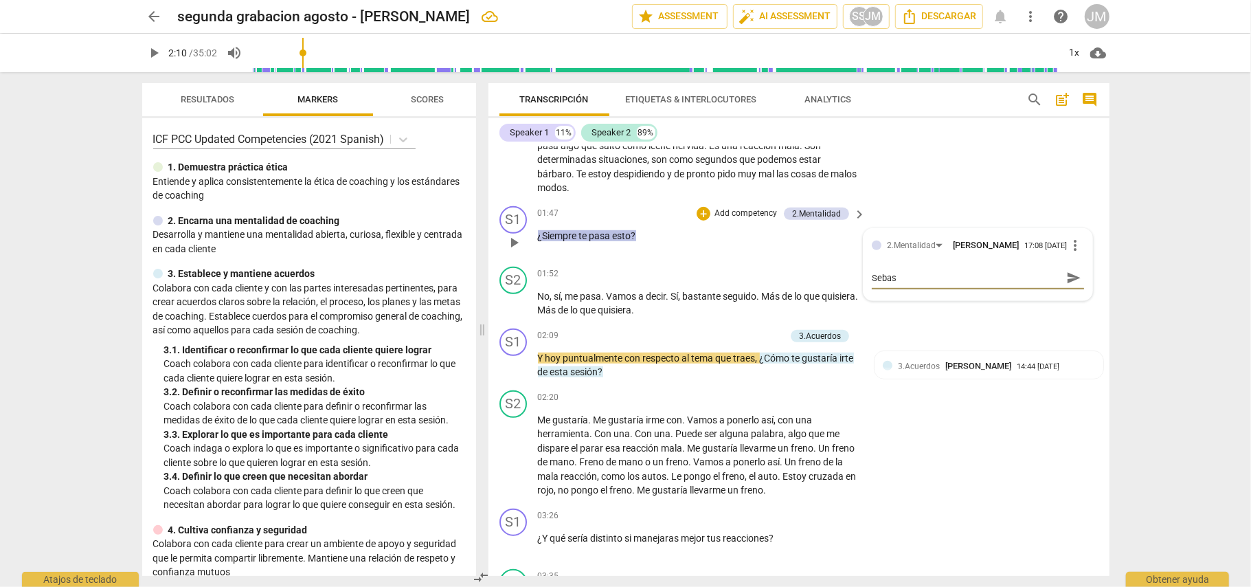
type textarea "Sebas p"
type textarea "Sebas pa"
type textarea "Sebas par"
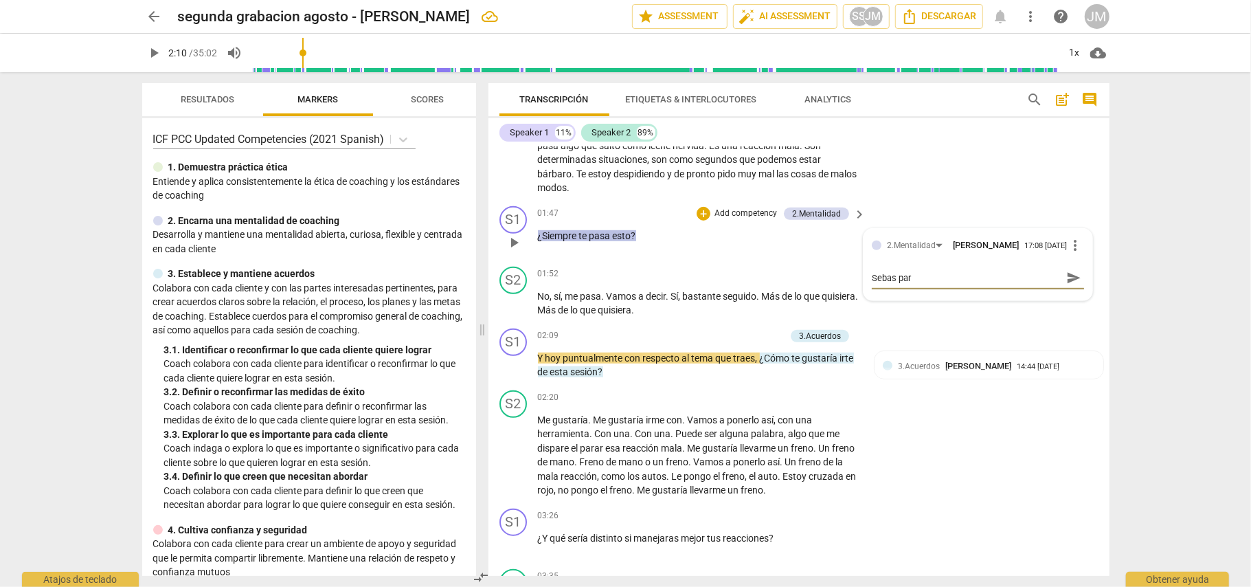
type textarea "Sebas para"
type textarea "Sebas par"
type textarea "Sebas pa"
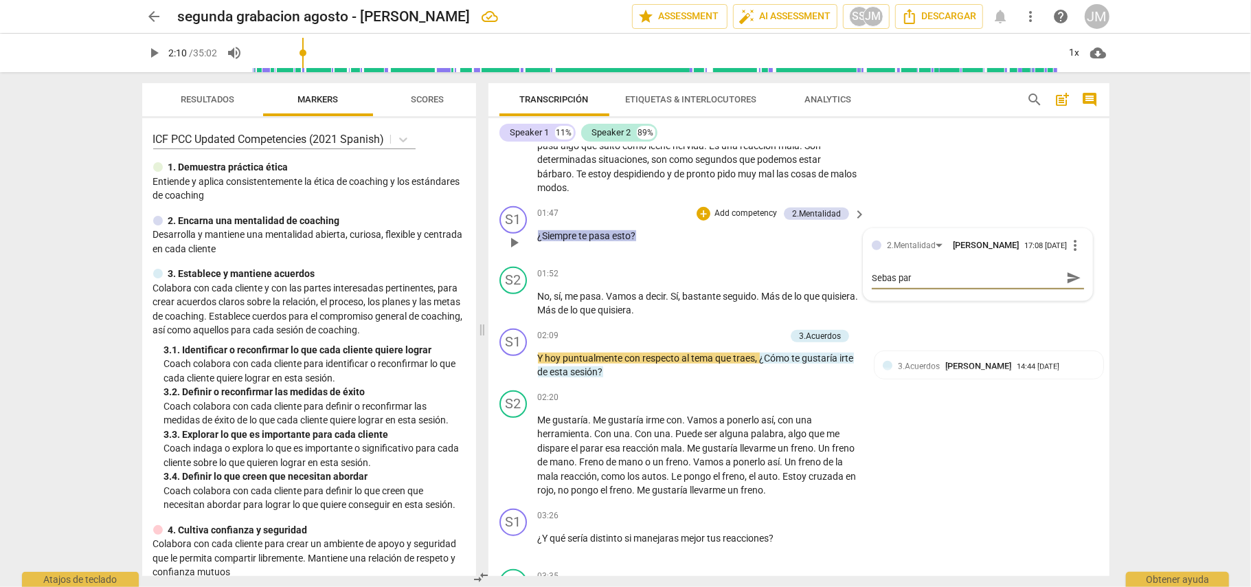
type textarea "Sebas pa"
type textarea "Sebas p"
type textarea "Sebas"
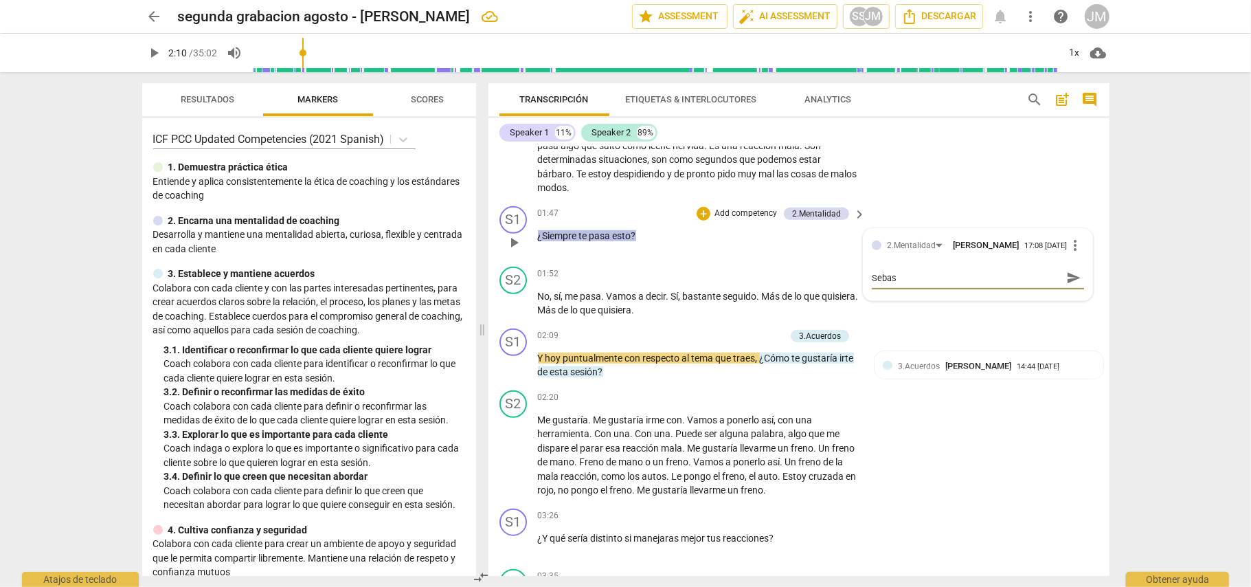
type textarea "Sebas"
type textarea "Sebas,"
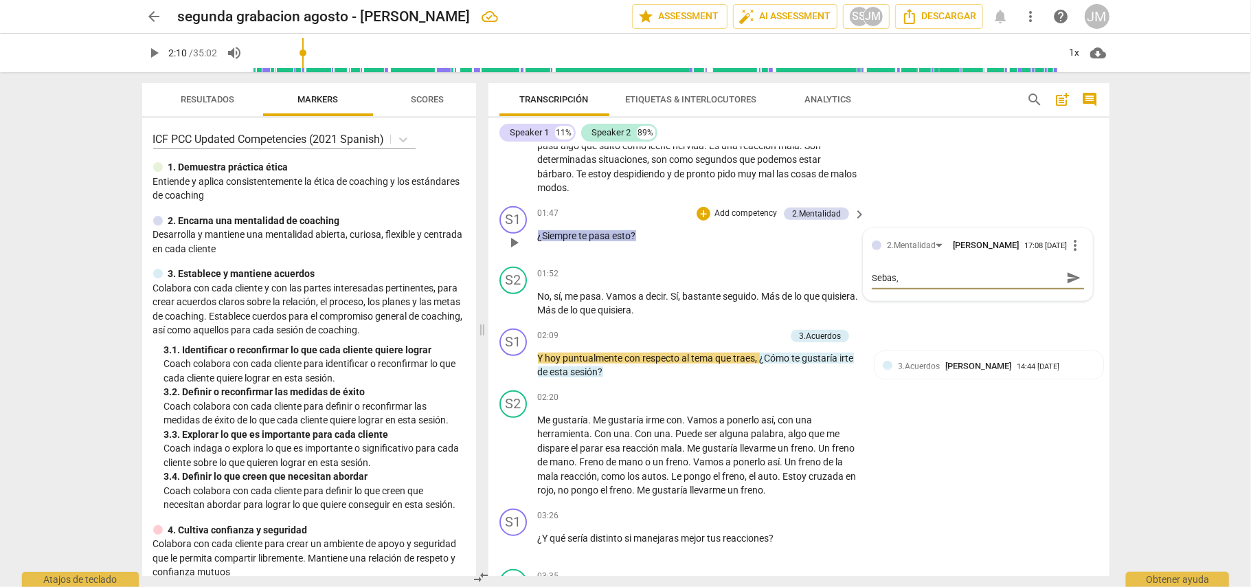
type textarea "Sebas,"
type textarea "Sebas, p"
type textarea "Sebas, [GEOGRAPHIC_DATA]"
type textarea "Sebas, par"
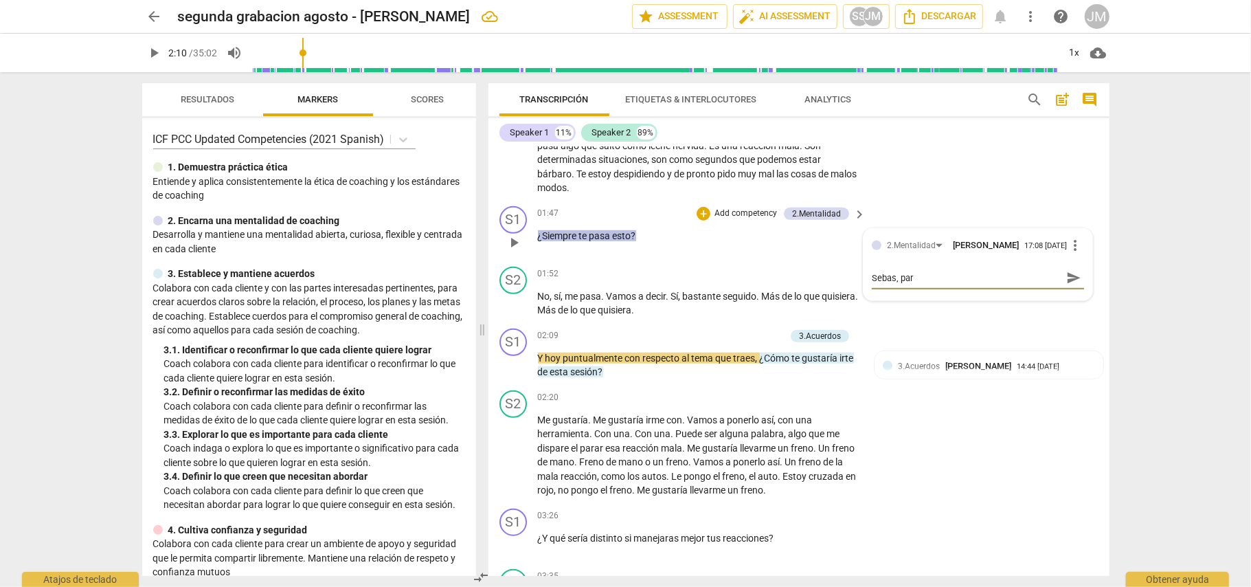
type textarea "Sebas, para"
type textarea "Sebas, para m"
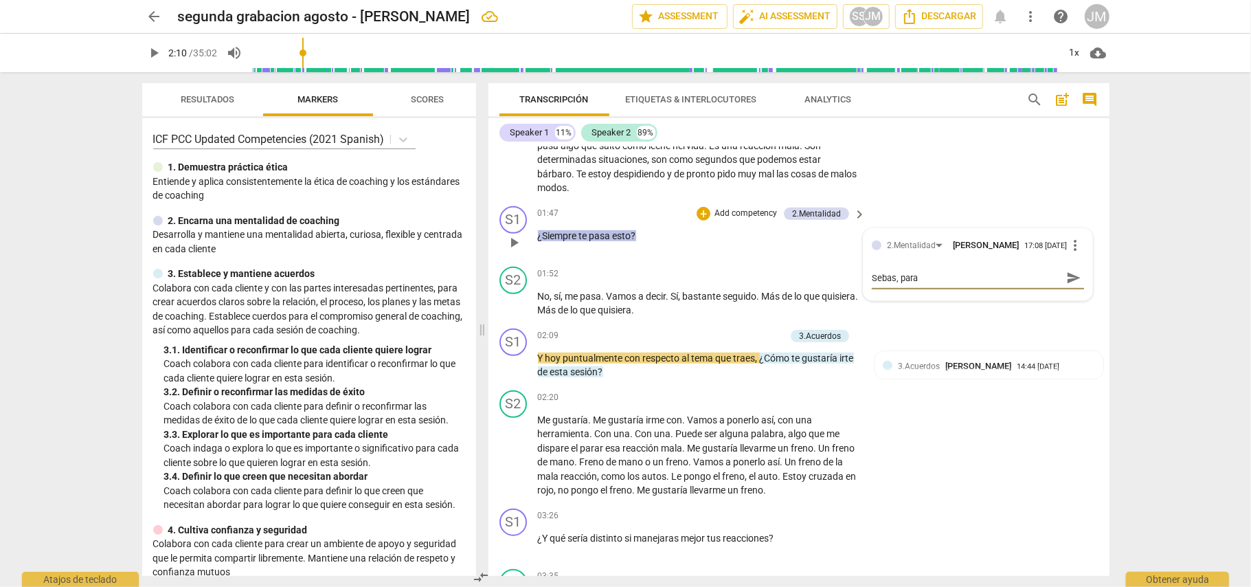
type textarea "Sebas, para m"
type textarea "Sebas, para mi"
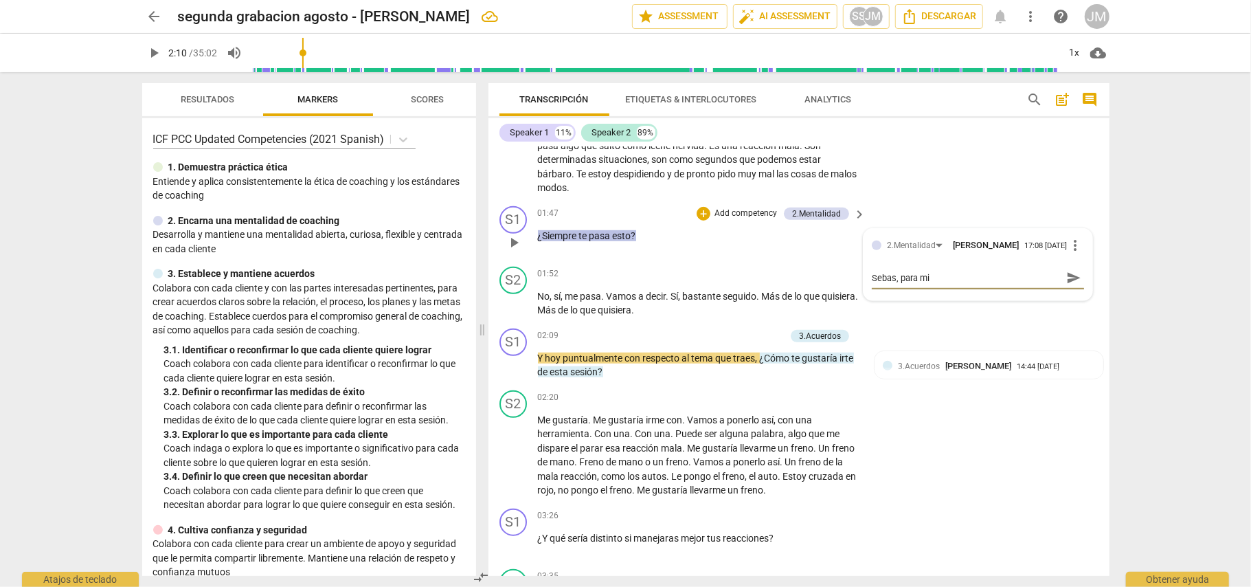
type textarea "Sebas, para mi i"
type textarea "Sebas, para mi"
type textarea "Sebas, para mi t"
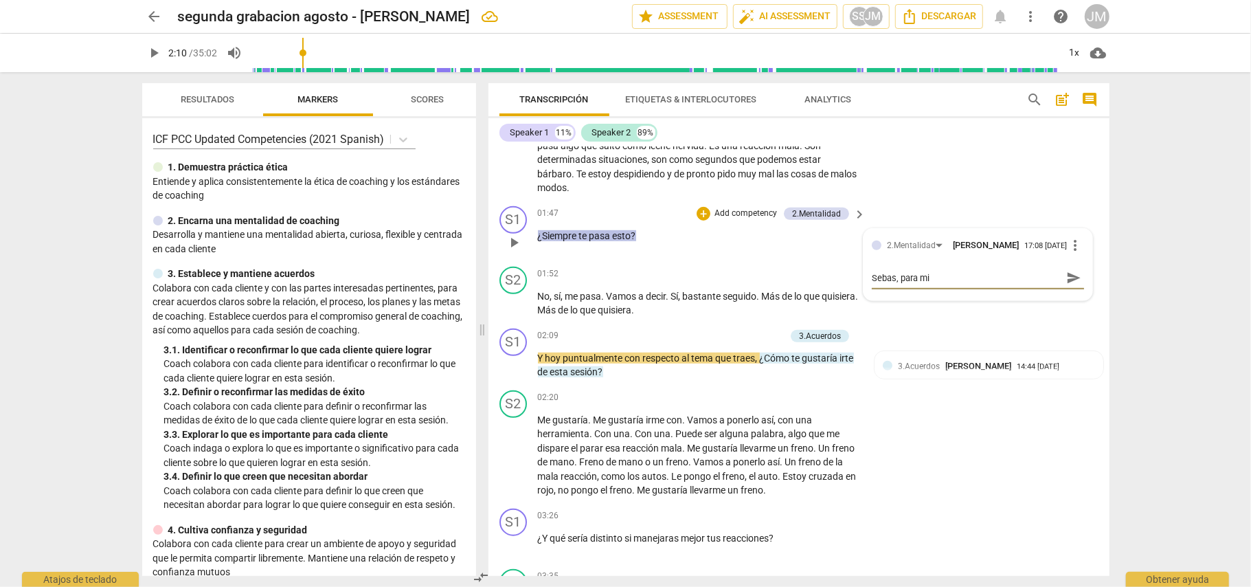
type textarea "Sebas, para mi t"
type textarea "Sebas, para mi ti"
type textarea "Sebas, para mi tie"
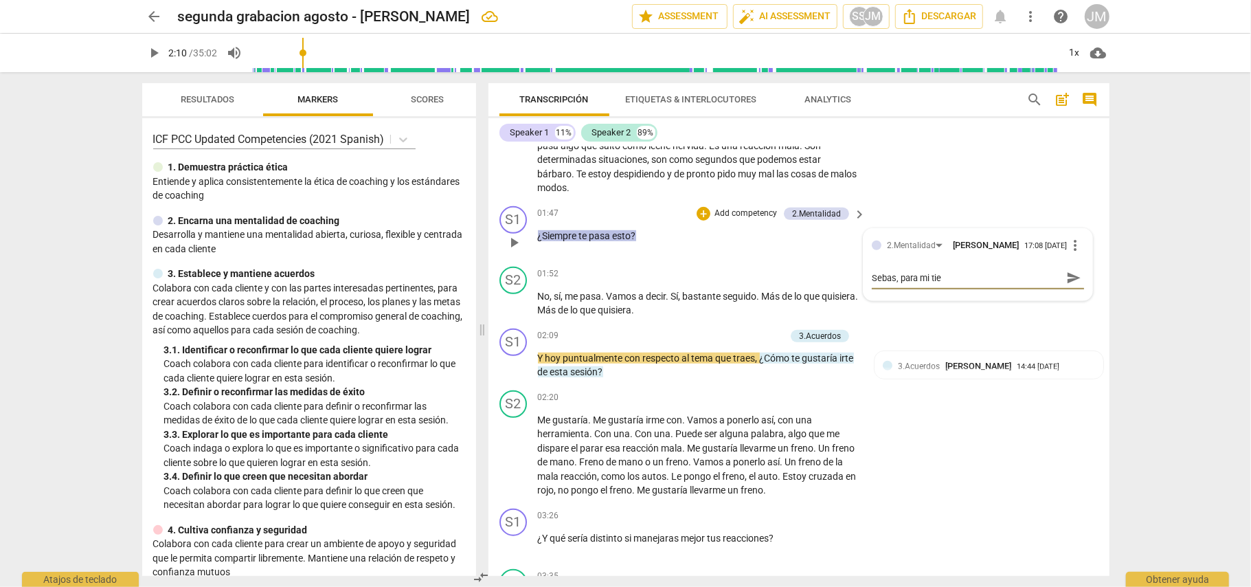
type textarea "Sebas, para mi tien"
type textarea "Sebas, para mi tiene"
type textarea "Sebas, para mi tienes"
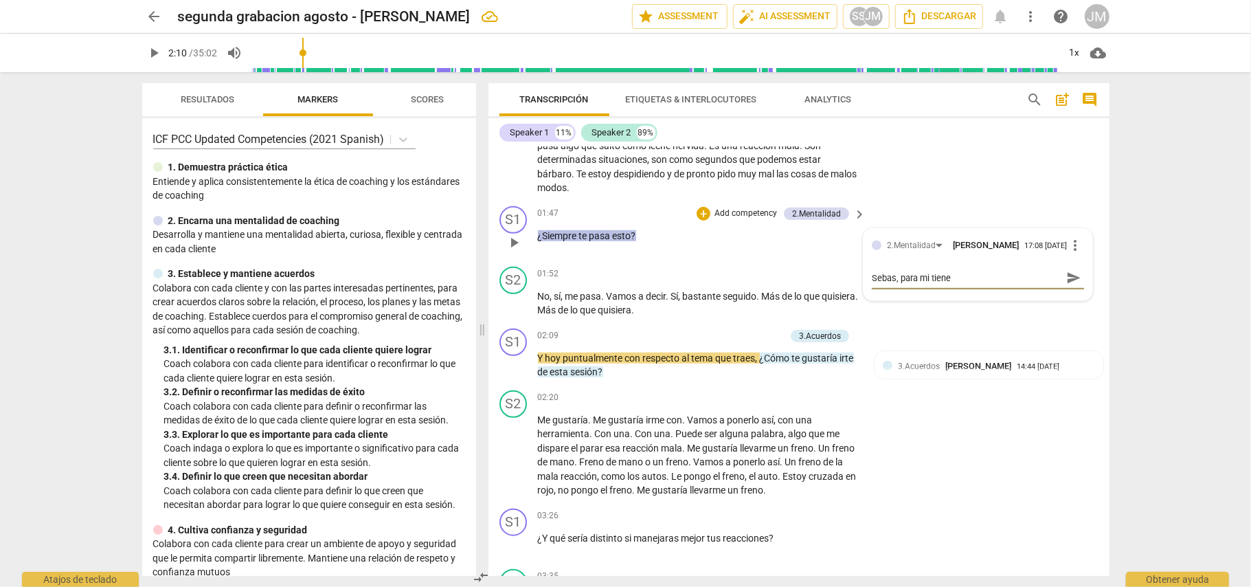
type textarea "Sebas, para mi tienes"
type textarea "Sebas, para mi tienes l"
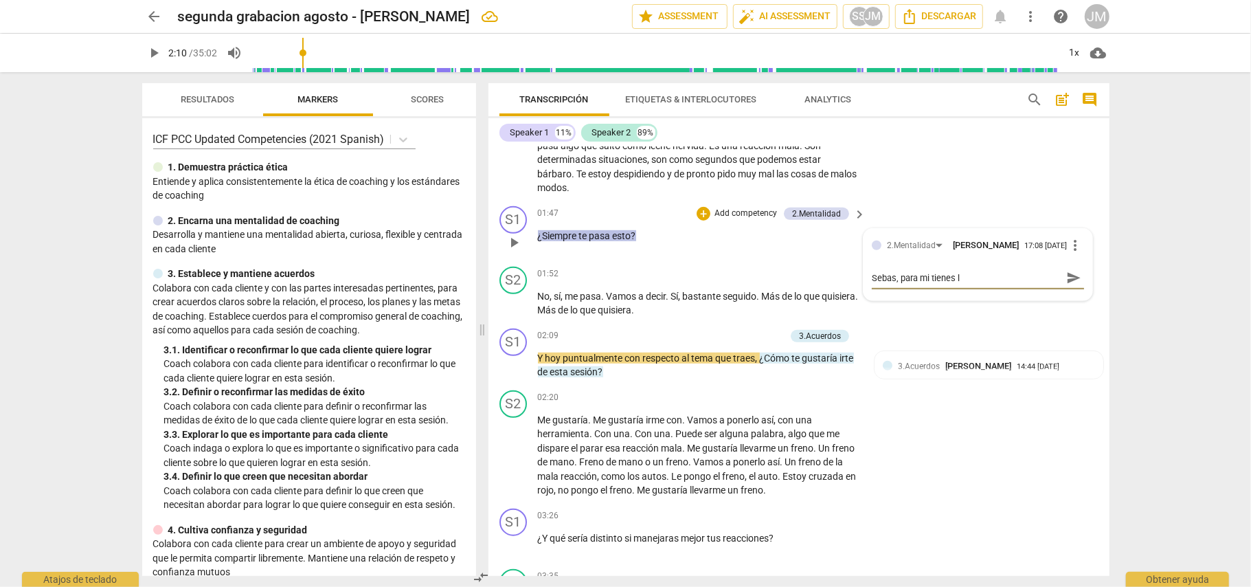
type textarea "Sebas, para mi tienes la"
type textarea "Sebas, para mi tienes la m"
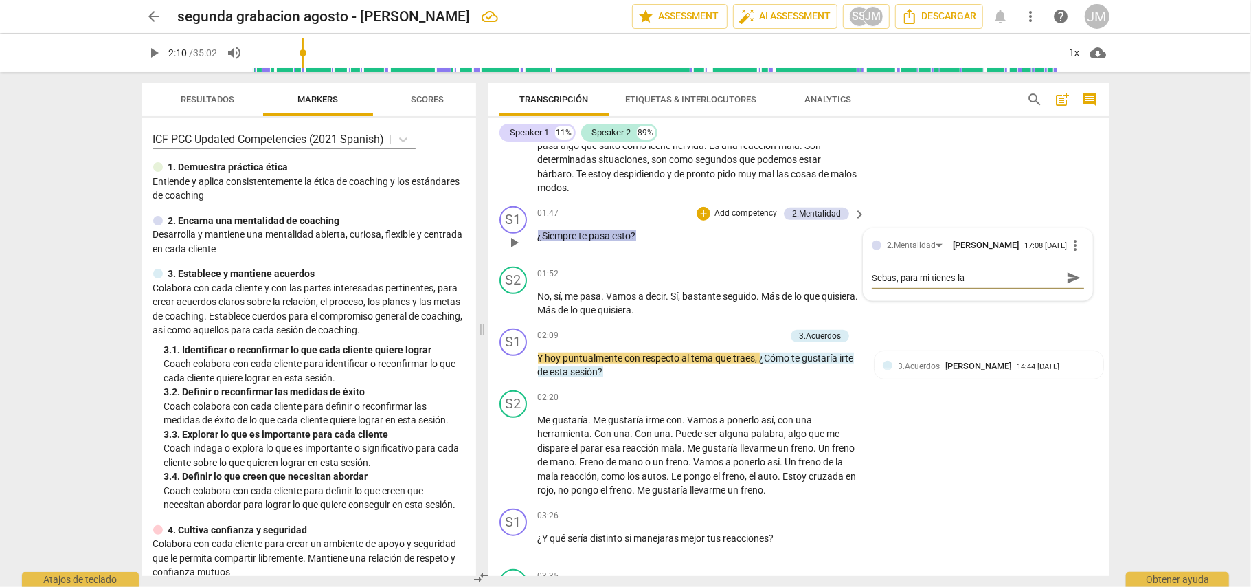
type textarea "Sebas, para mi tienes la m"
type textarea "Sebas, para mi tienes la me"
type textarea "Sebas, para mi tienes la men"
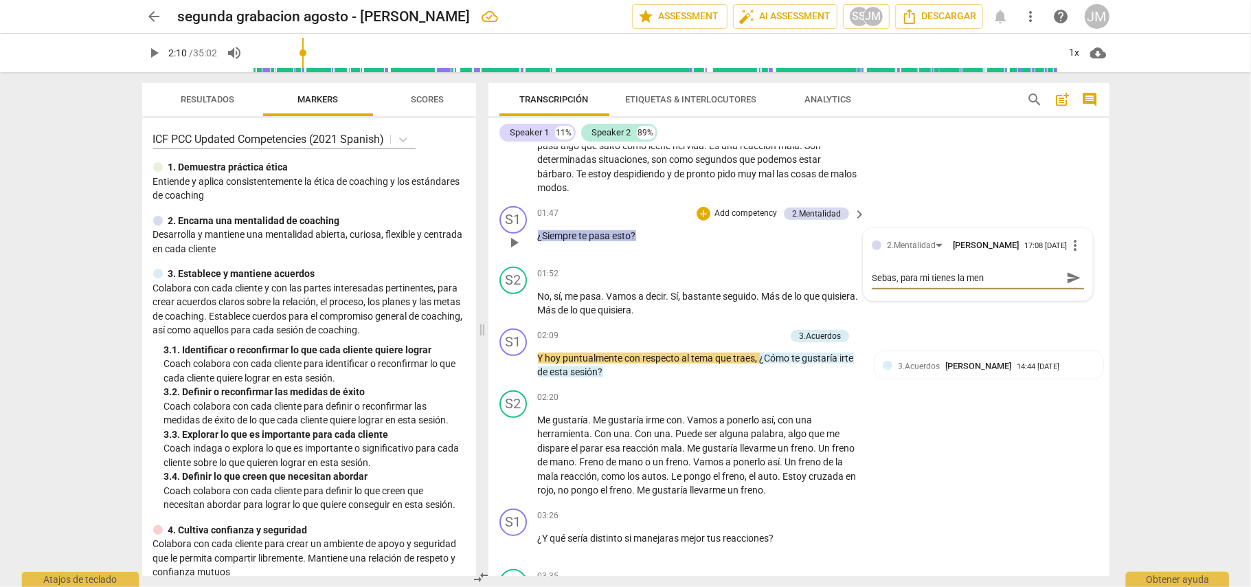
type textarea "Sebas, para mi tienes la ment"
type textarea "Sebas, para mi tienes la menta"
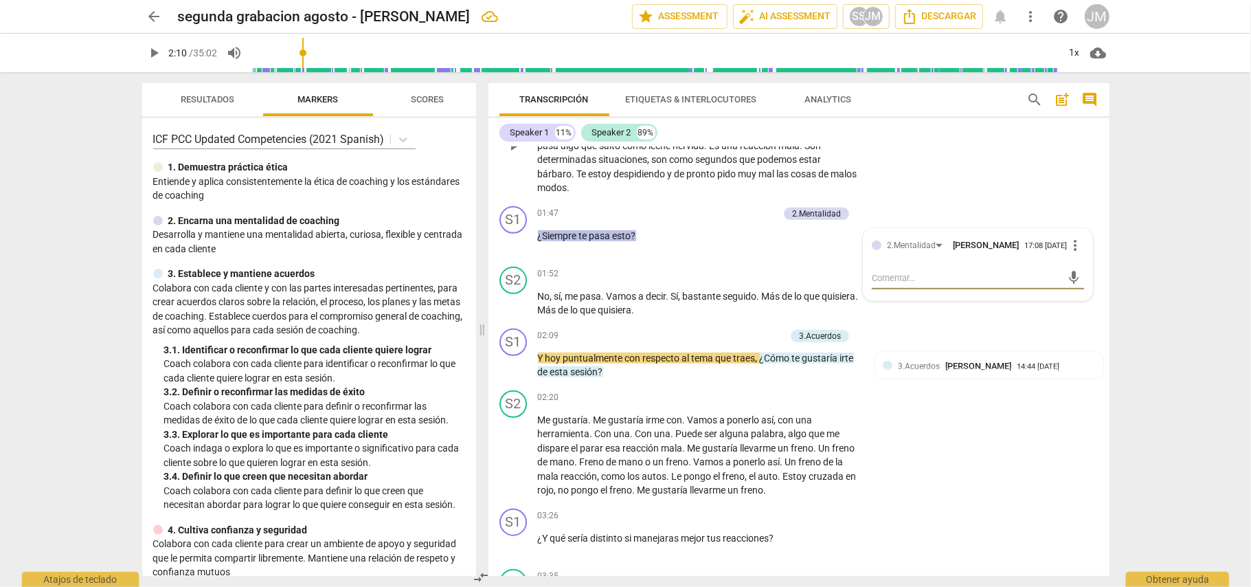
click at [1006, 174] on div "S2 play_arrow pause 01:03 + Add competency keyboard_arrow_right En determinadas…" at bounding box center [798, 134] width 621 height 133
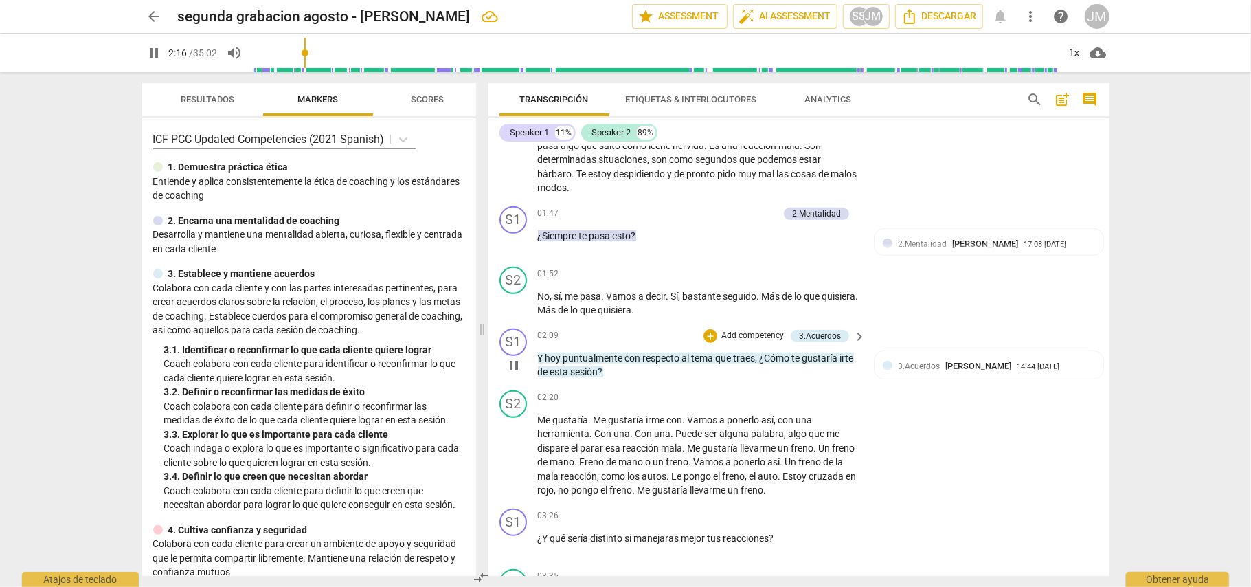
click at [765, 330] on p "Add competency" at bounding box center [752, 336] width 65 height 12
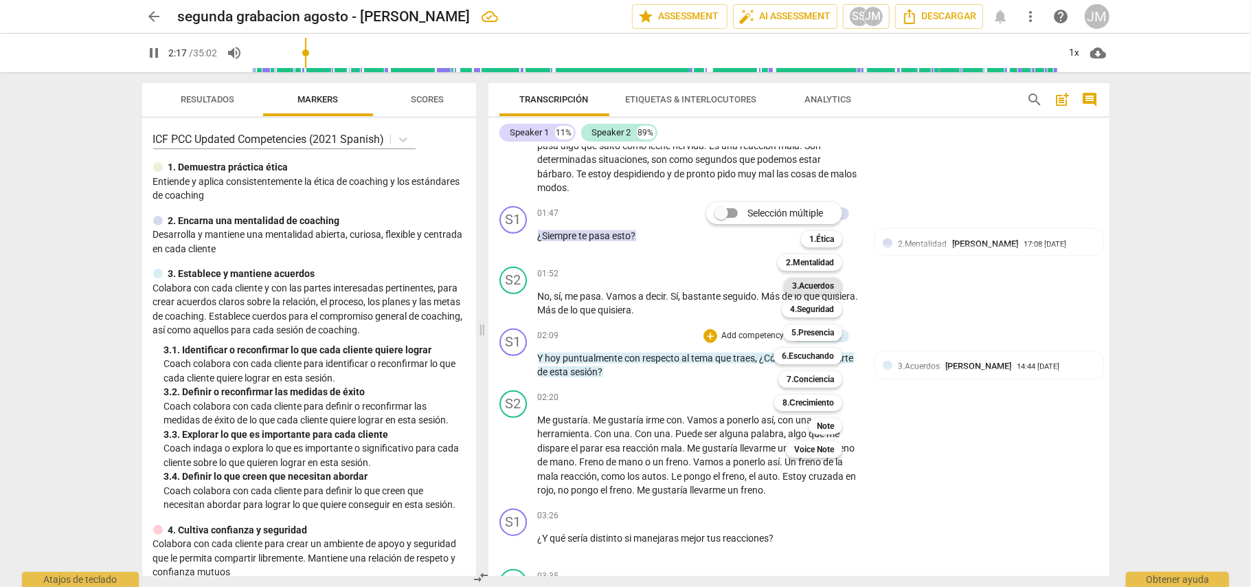
click at [823, 281] on b "3.Acuerdos" at bounding box center [813, 286] width 42 height 16
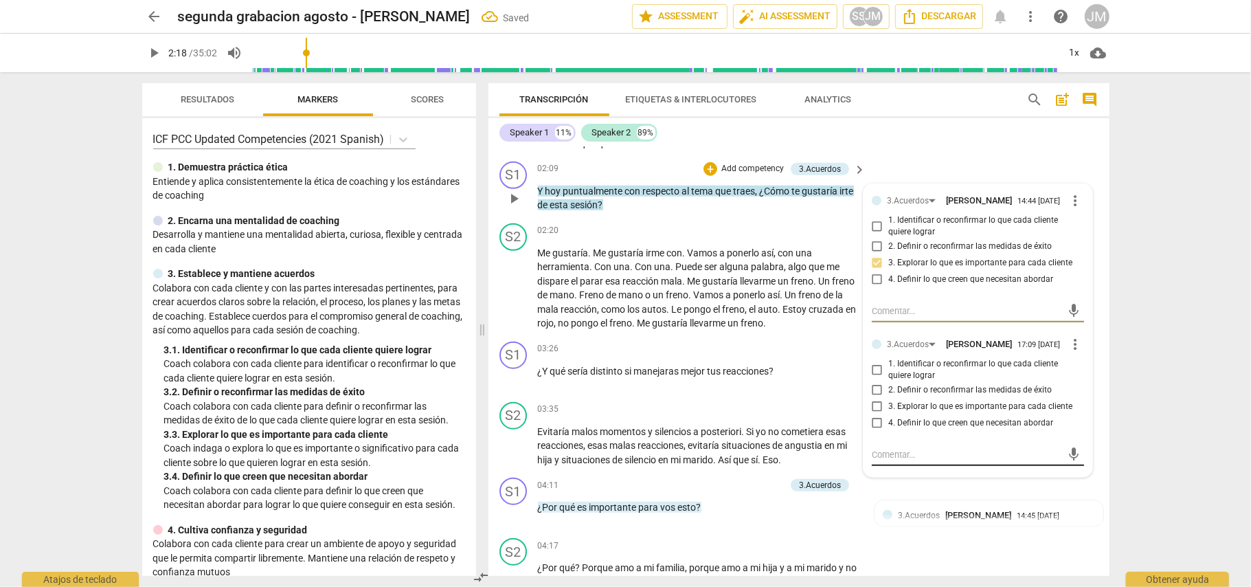
scroll to position [824, 0]
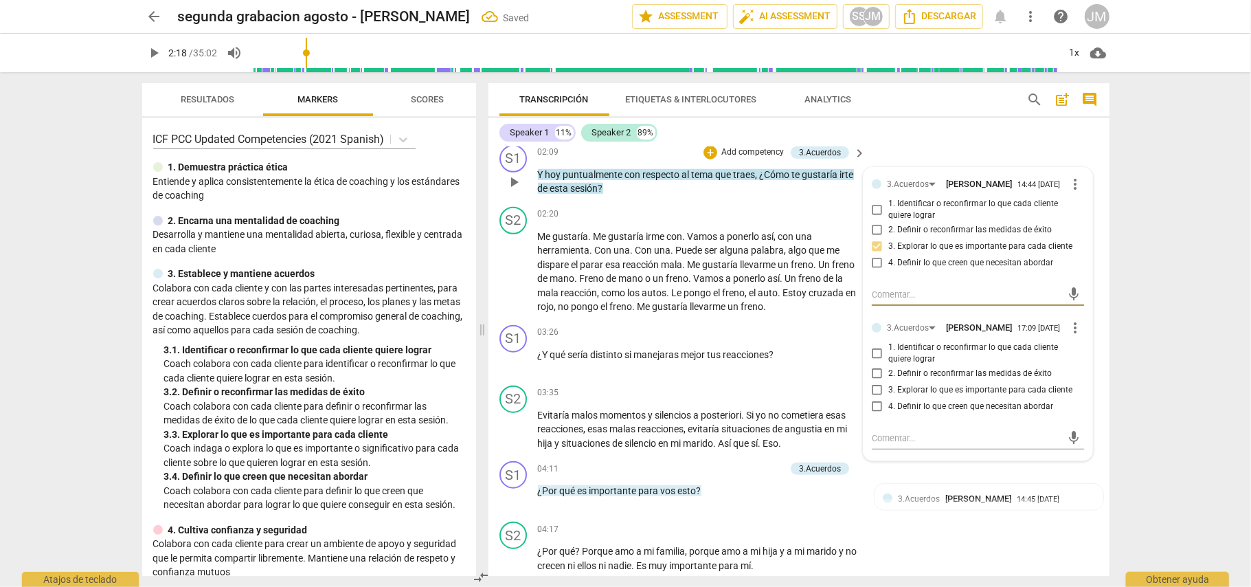
click at [878, 356] on input "1. Identificar o reconfirmar lo que cada cliente quiere lograr" at bounding box center [877, 353] width 22 height 16
click at [784, 260] on span "un" at bounding box center [784, 264] width 13 height 11
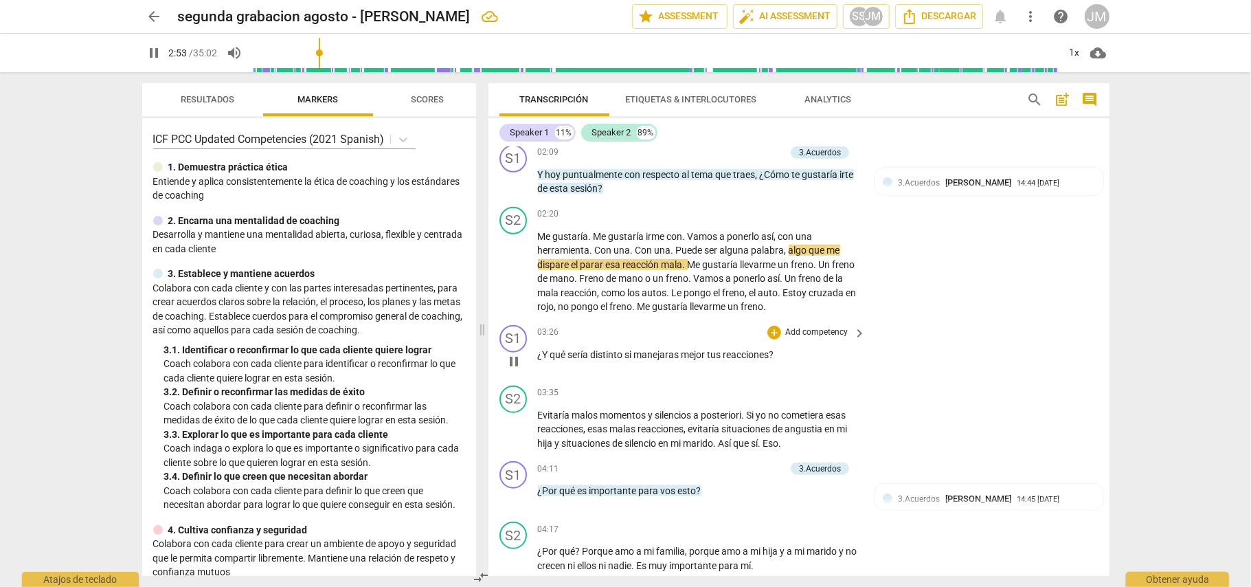
click at [814, 326] on p "Add competency" at bounding box center [816, 332] width 65 height 12
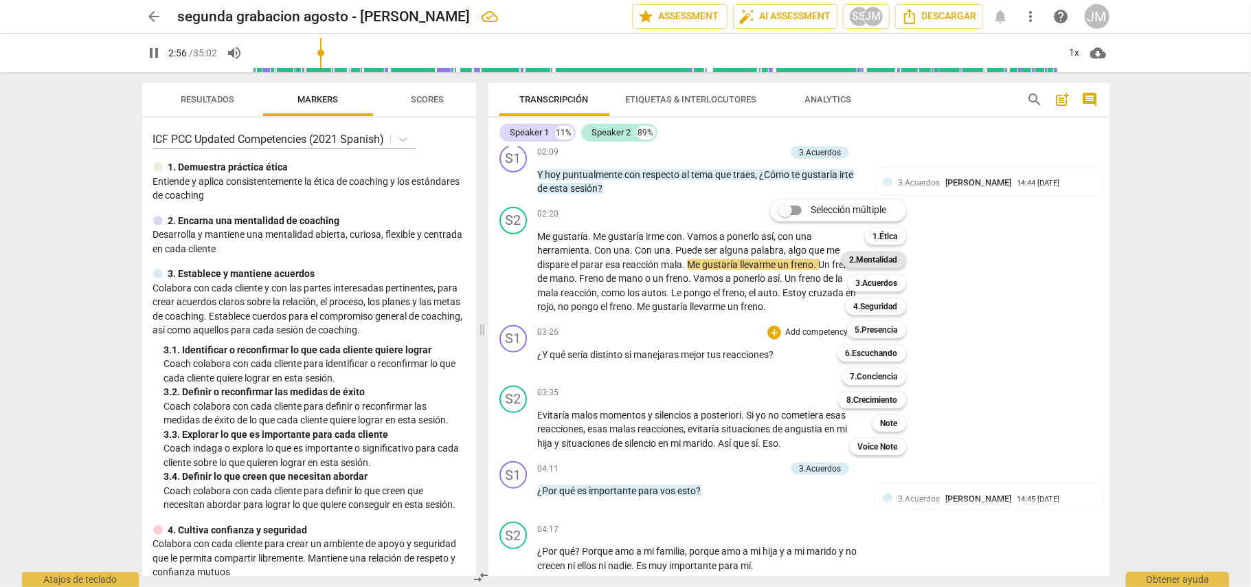
click at [892, 260] on b "2.Mentalidad" at bounding box center [874, 259] width 48 height 16
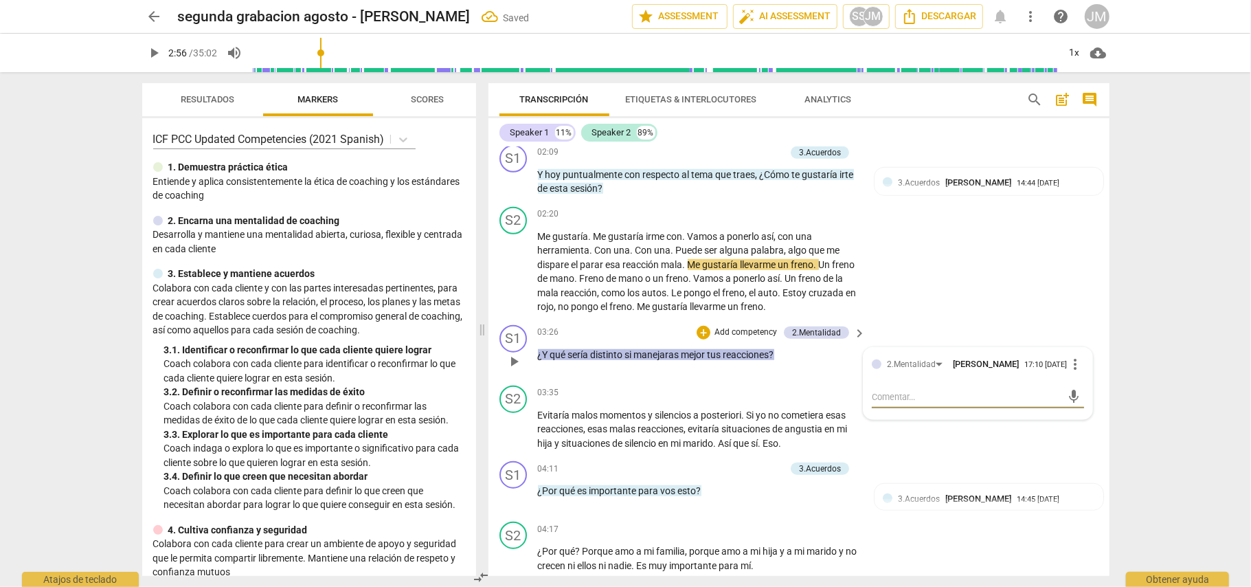
scroll to position [916, 0]
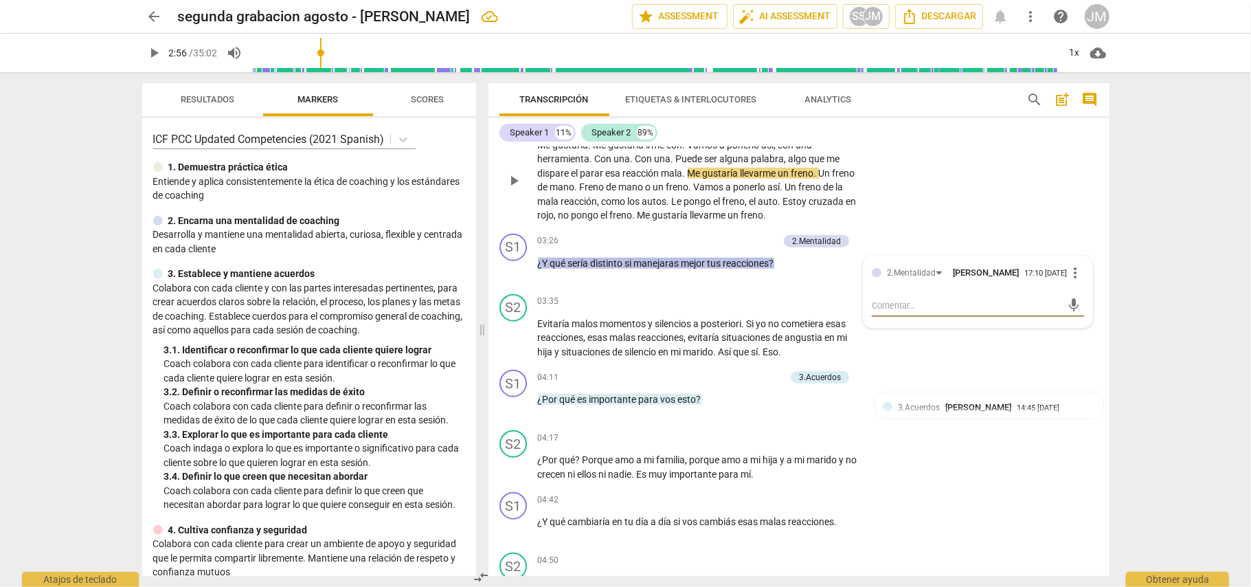
click at [956, 196] on div "S2 play_arrow pause 02:20 + Add competency keyboard_arrow_right Me gustaría . M…" at bounding box center [798, 169] width 621 height 118
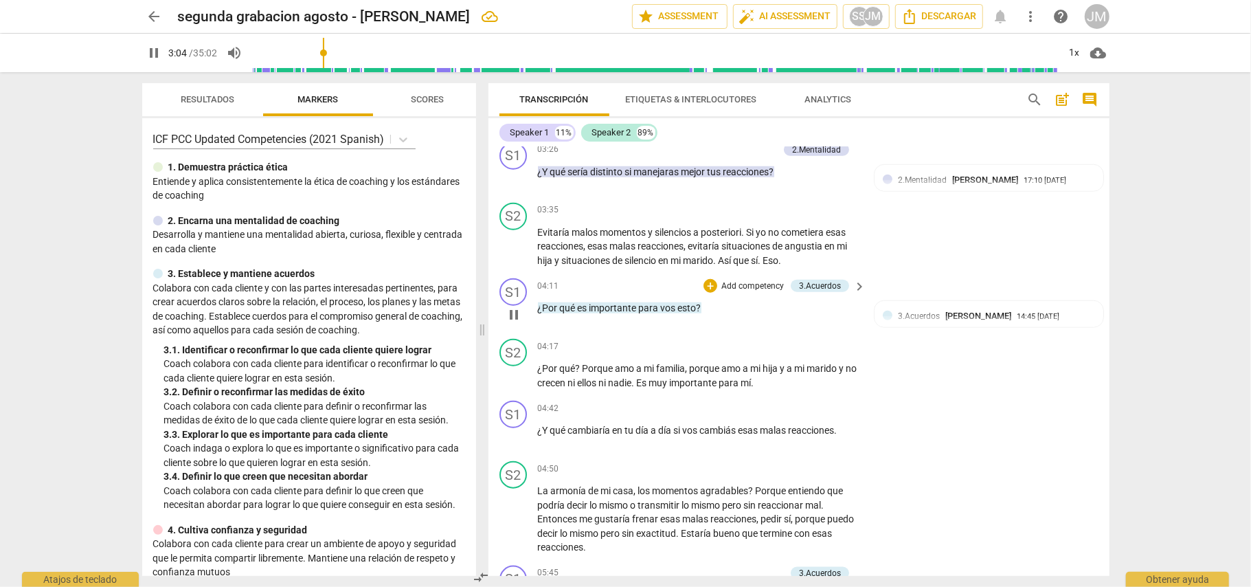
scroll to position [1099, 0]
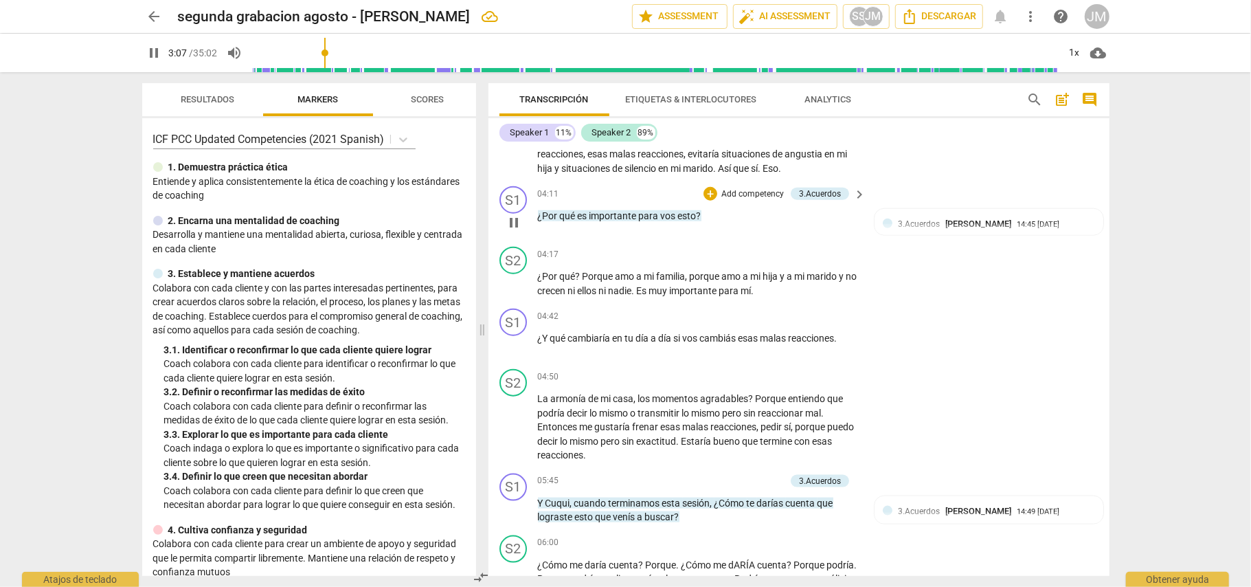
click at [748, 190] on p "Add competency" at bounding box center [752, 194] width 65 height 12
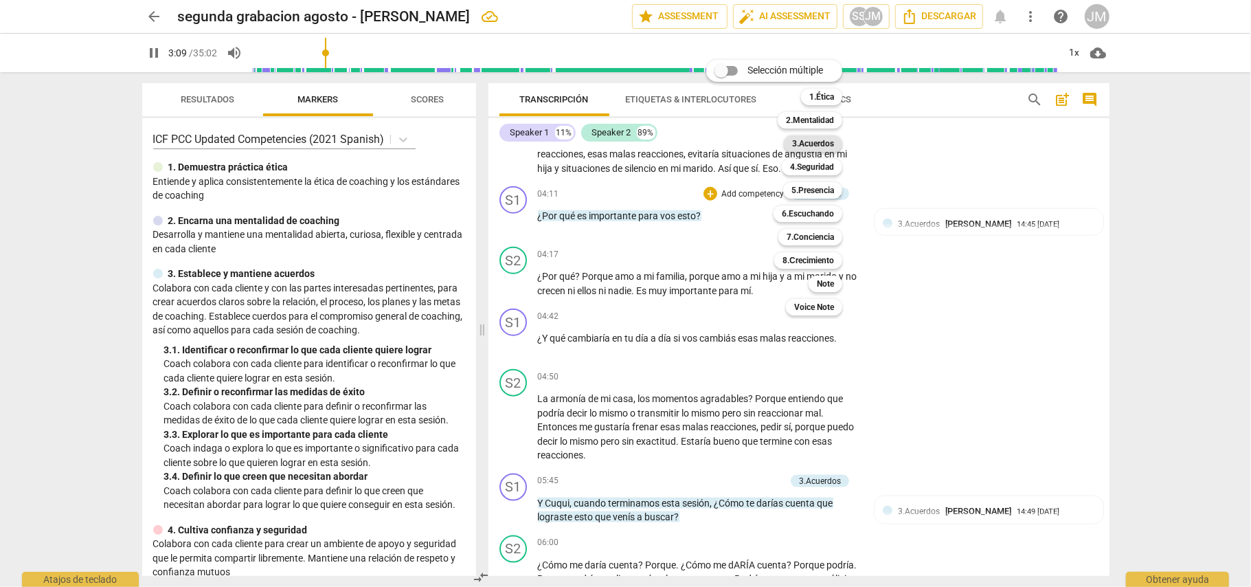
click at [823, 144] on b "3.Acuerdos" at bounding box center [813, 143] width 42 height 16
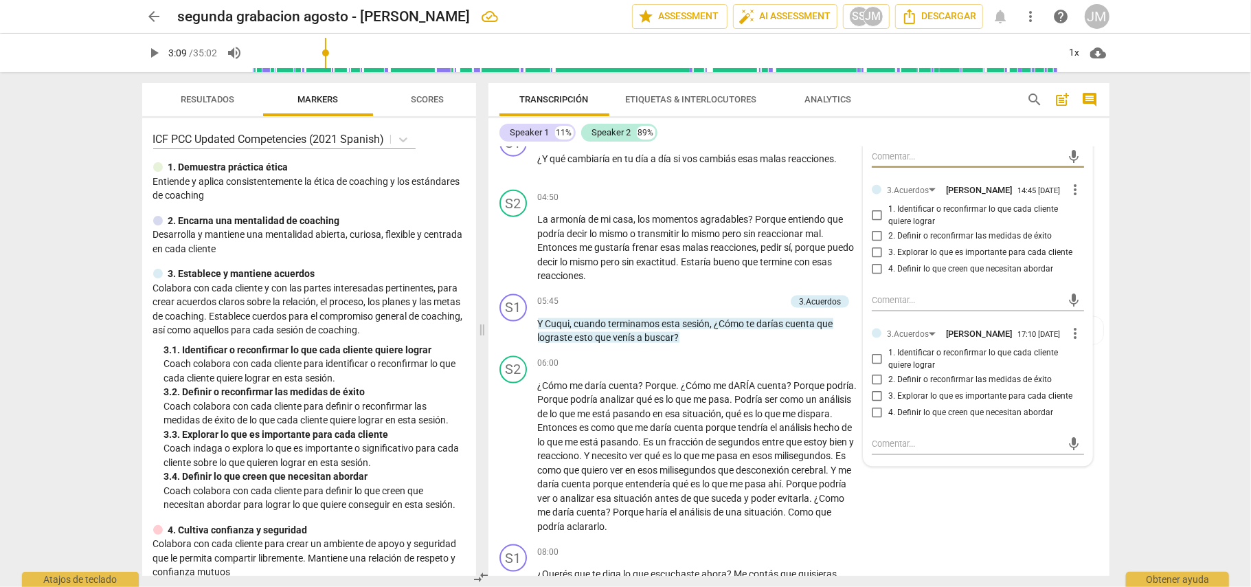
scroll to position [1282, 0]
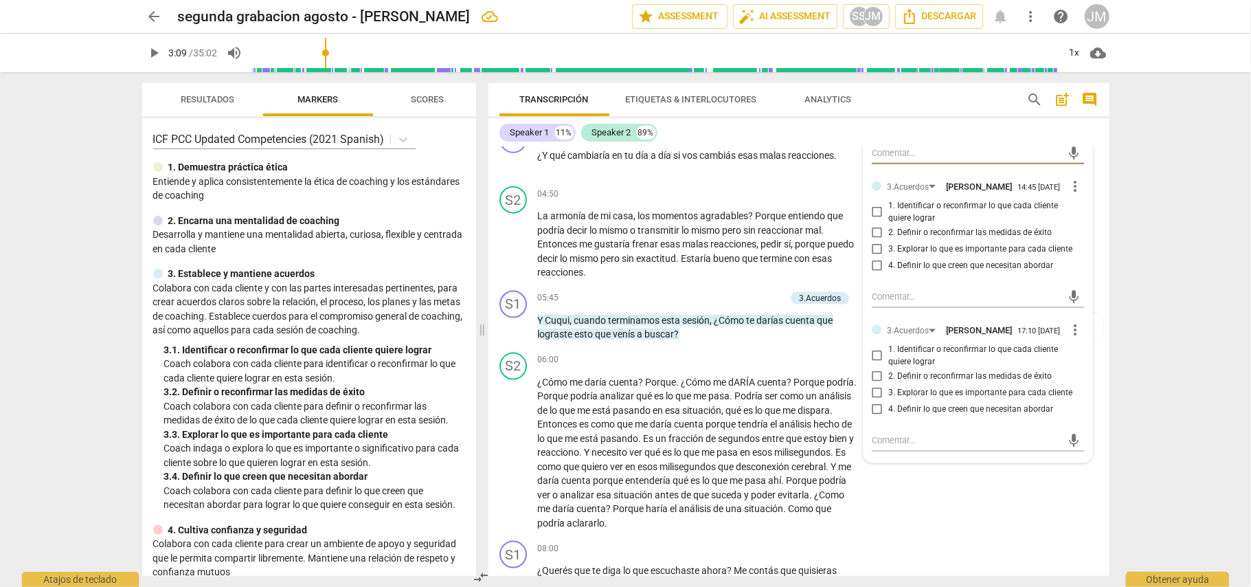
click at [872, 391] on input "3. Explorar lo que es importante para cada cliente" at bounding box center [877, 392] width 22 height 16
click at [756, 267] on p "La armonía de mi casa , los momentos agradables ? Porque entiendo que podría de…" at bounding box center [698, 244] width 321 height 71
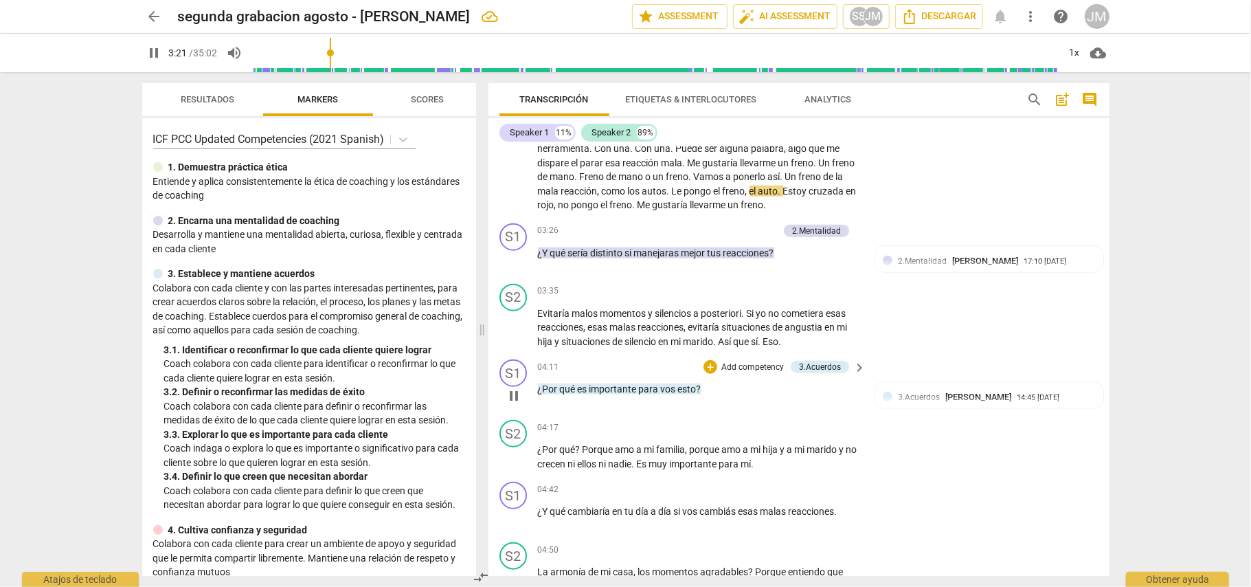
scroll to position [958, 0]
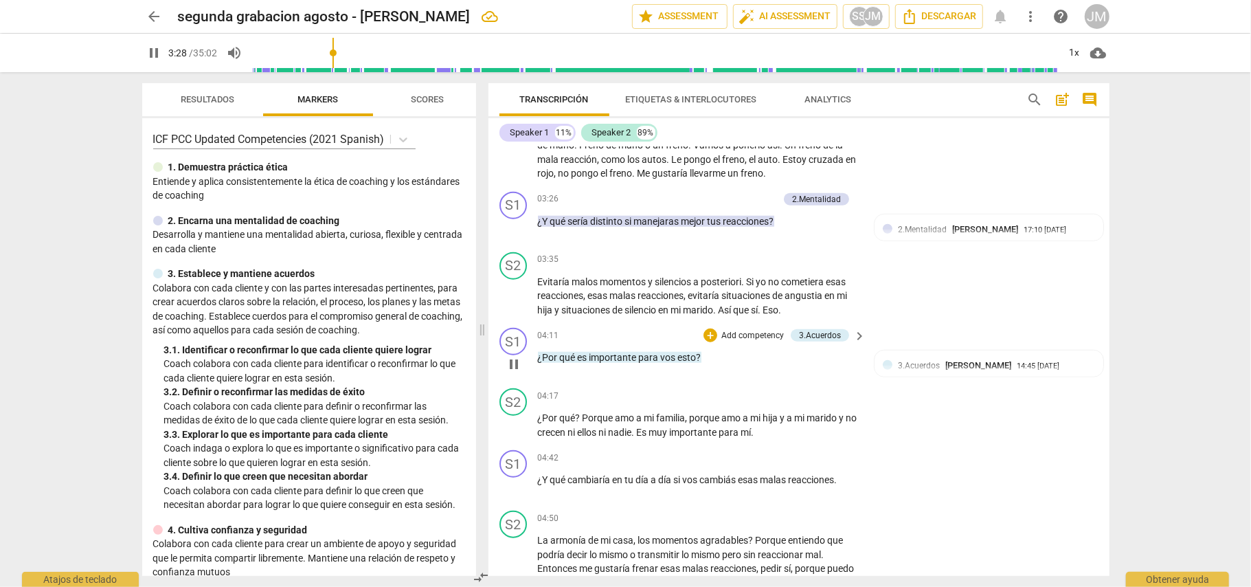
click at [690, 352] on span "esto" at bounding box center [687, 357] width 19 height 11
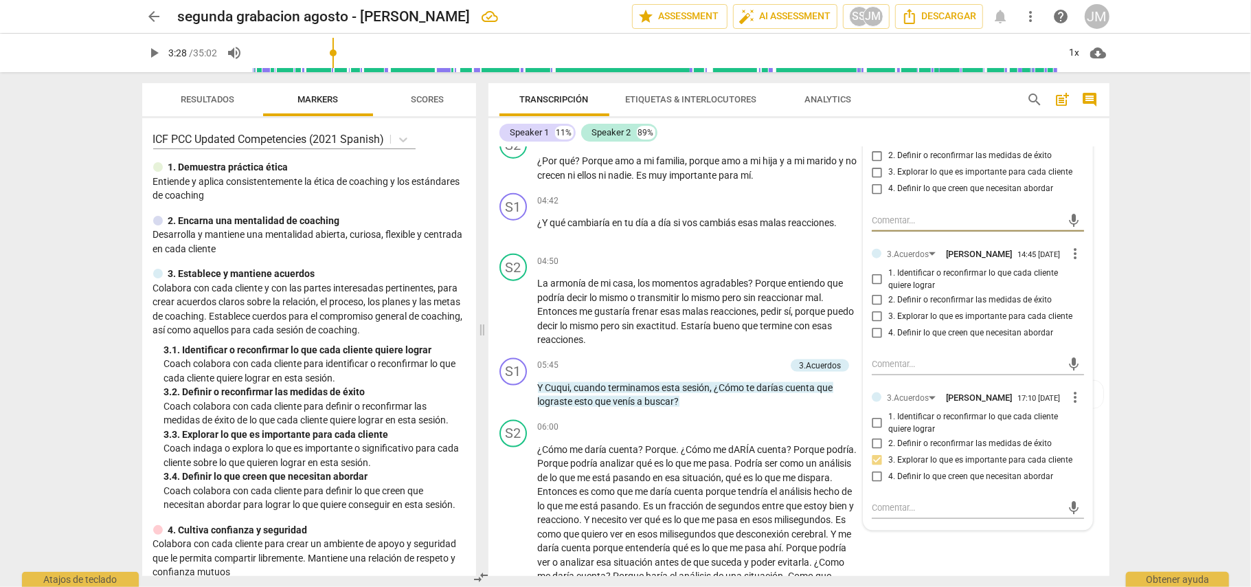
scroll to position [1232, 0]
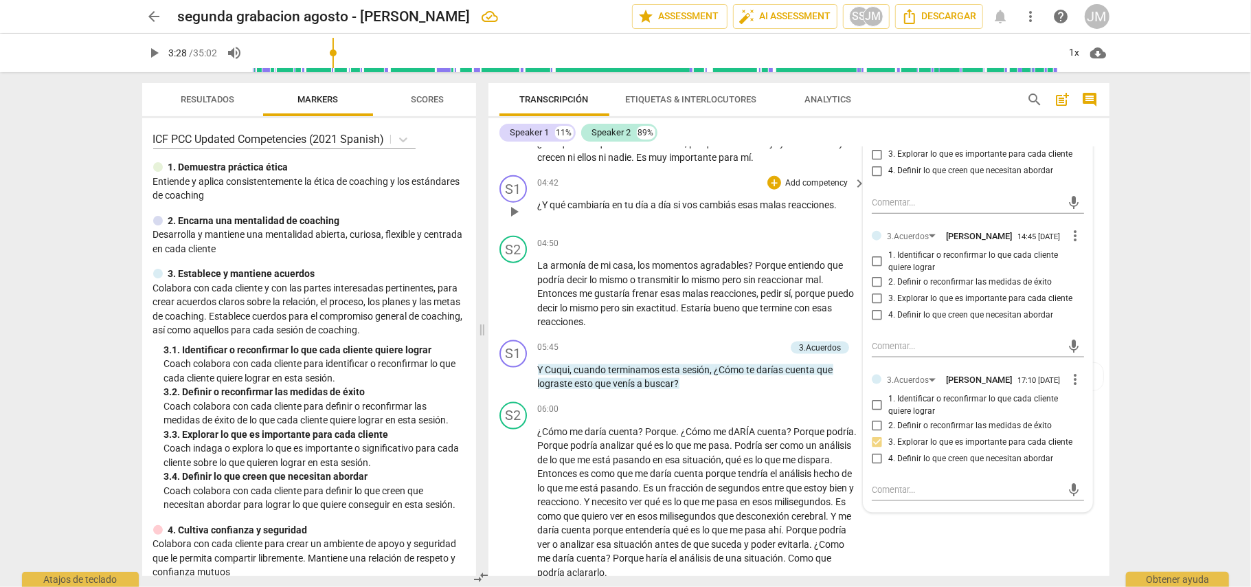
click at [759, 216] on div "S1 play_arrow pause 04:42 + Add competency keyboard_arrow_right ¿Y qué cambiarí…" at bounding box center [798, 200] width 621 height 60
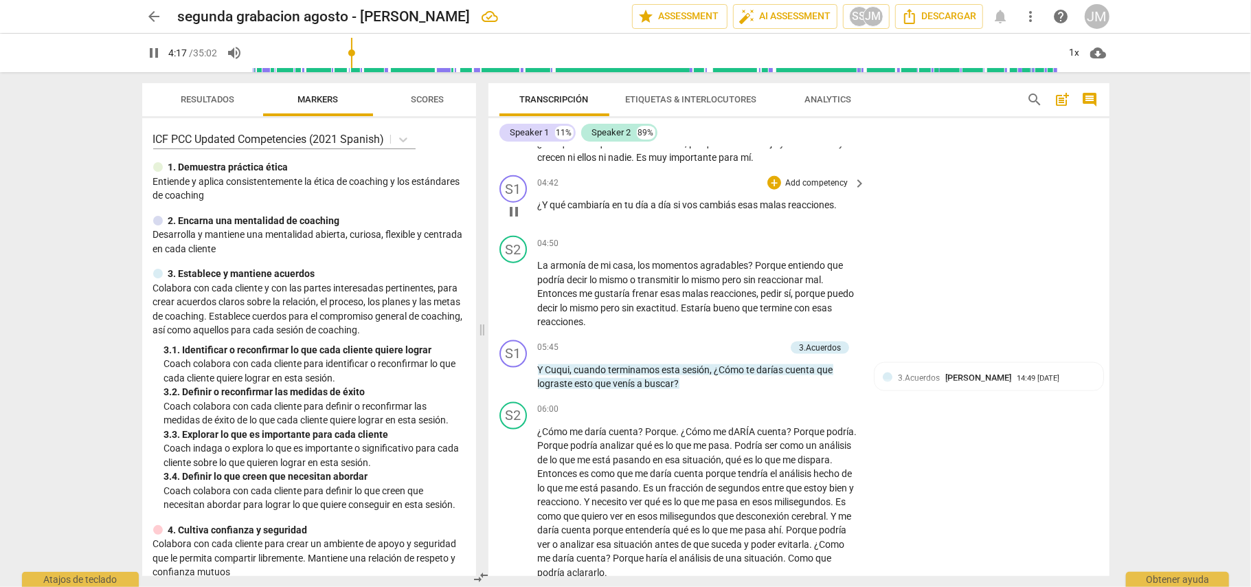
click at [802, 177] on p "Add competency" at bounding box center [816, 183] width 65 height 12
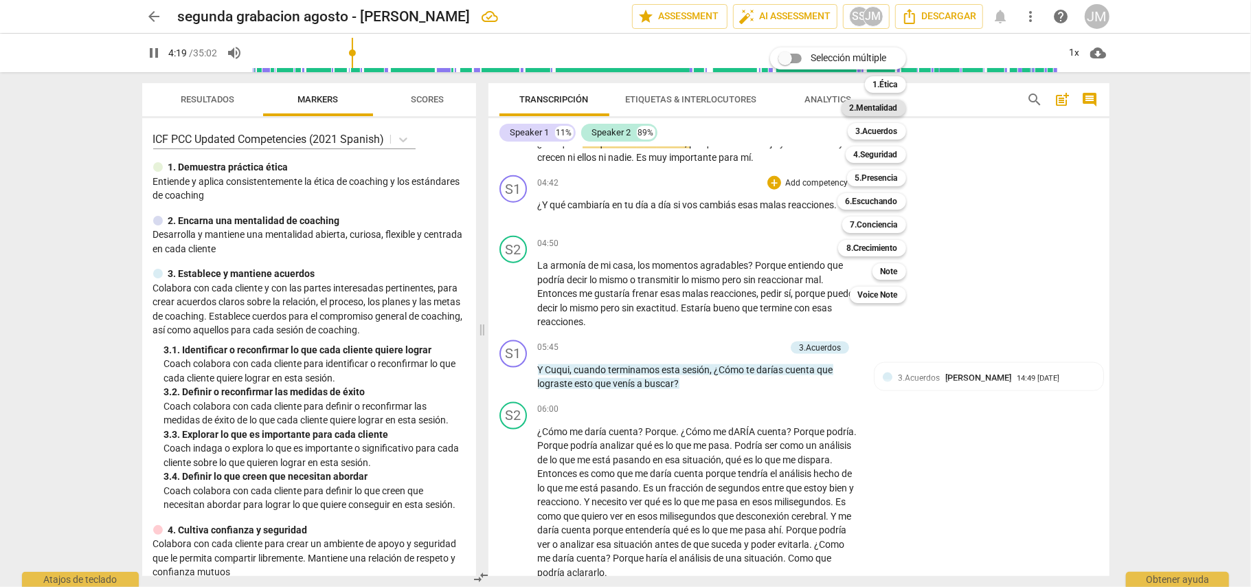
click at [888, 109] on b "2.Mentalidad" at bounding box center [874, 108] width 48 height 16
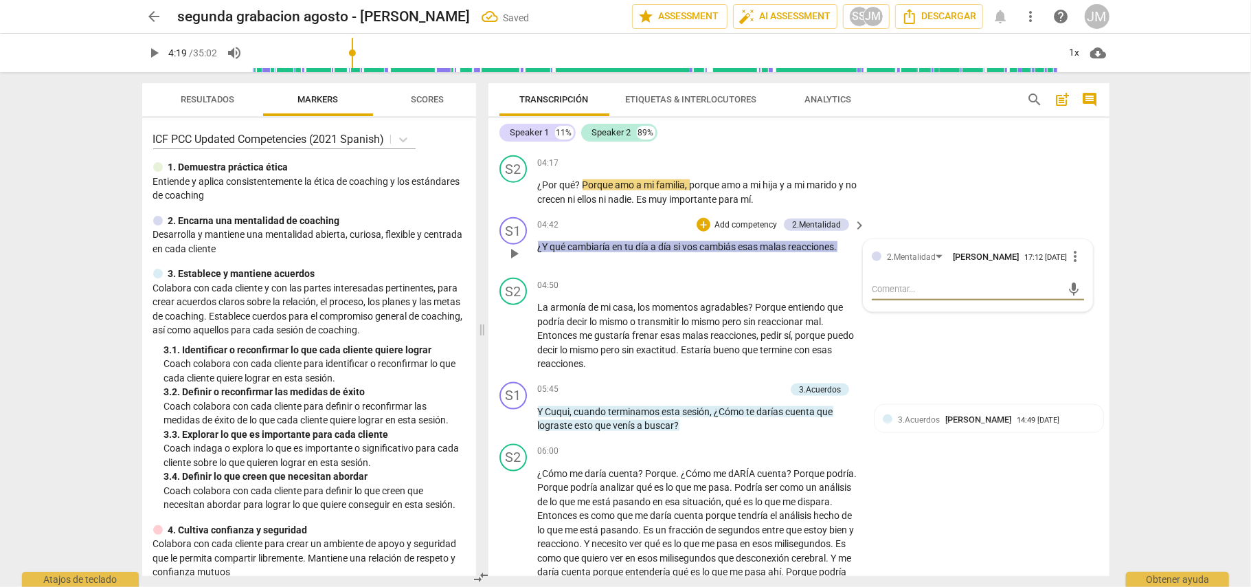
scroll to position [1141, 0]
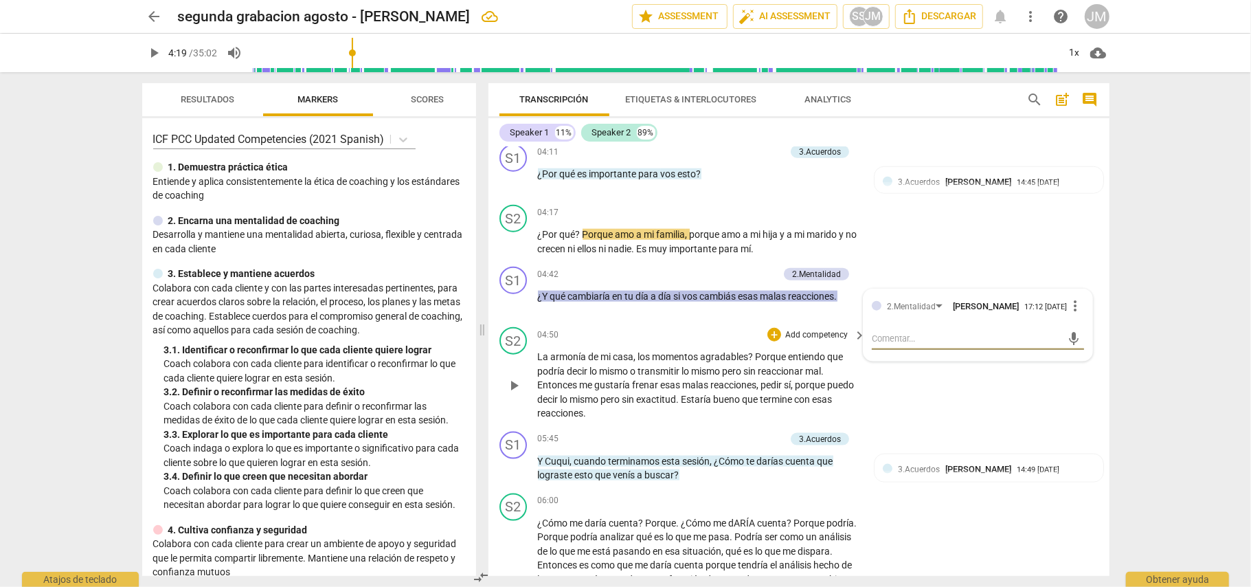
click at [971, 397] on div "S2 play_arrow pause 04:50 + Add competency keyboard_arrow_right La armonía de m…" at bounding box center [798, 373] width 621 height 104
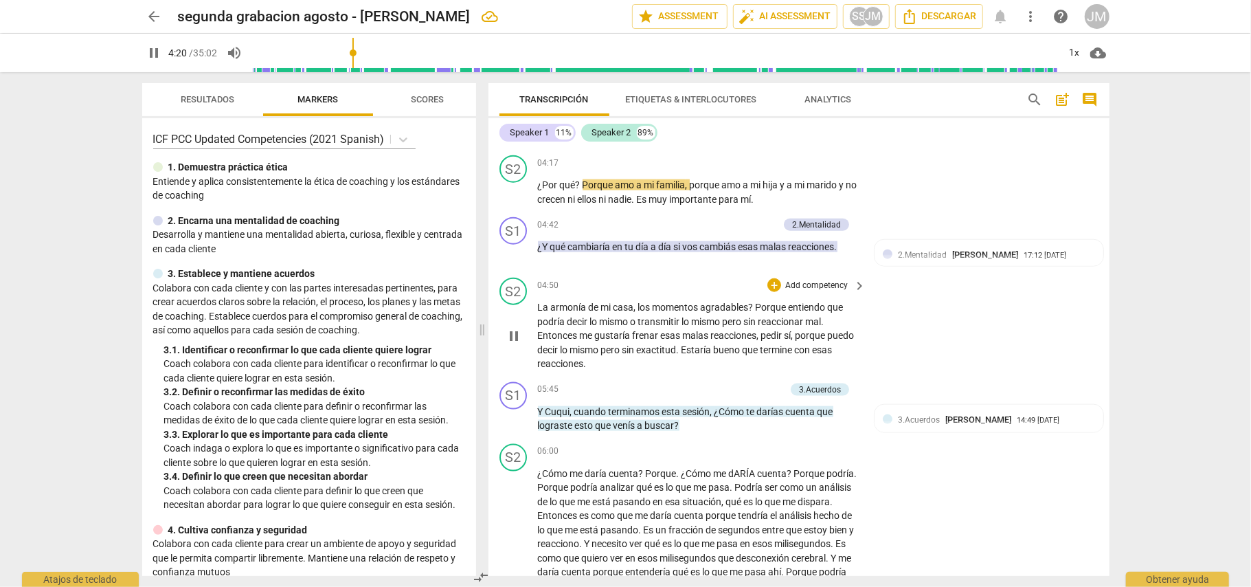
scroll to position [1232, 0]
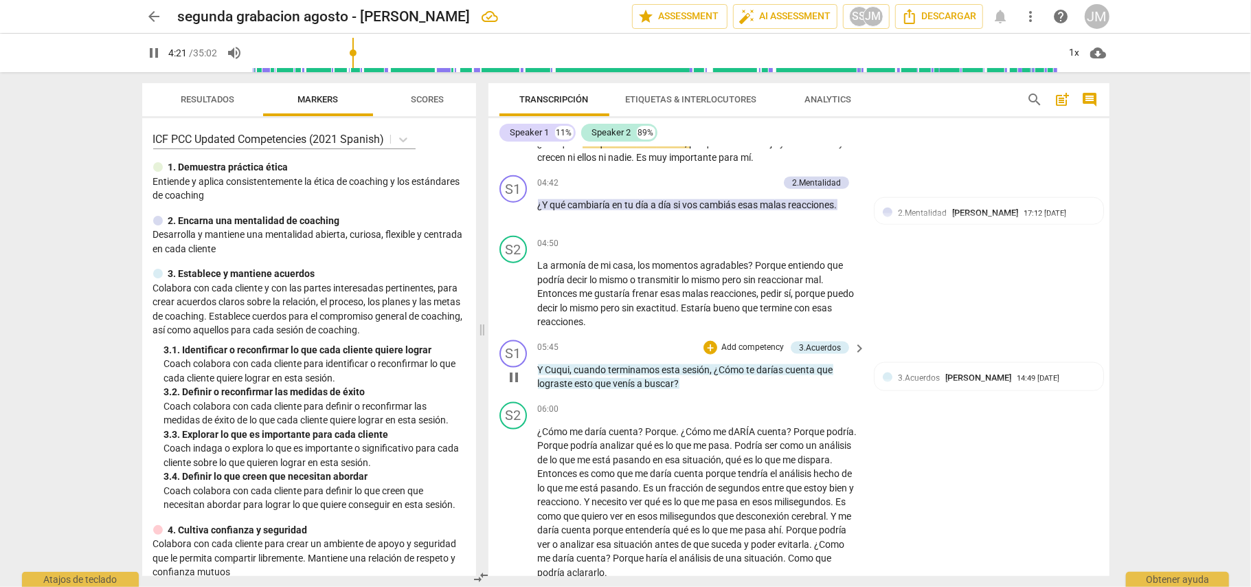
click at [765, 364] on span "darías" at bounding box center [771, 369] width 29 height 11
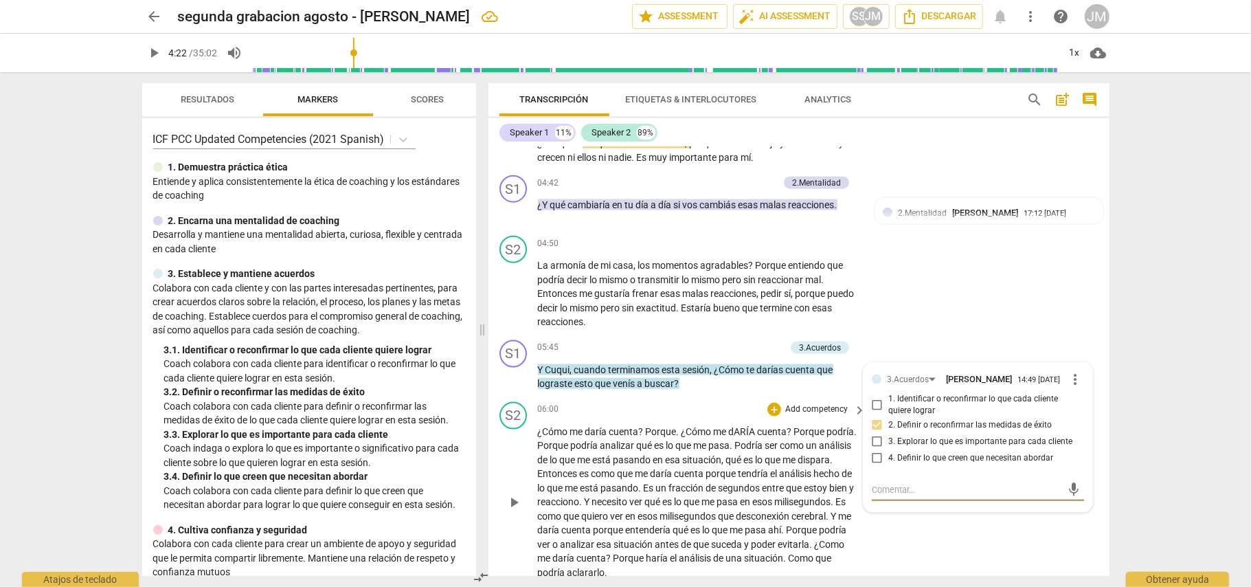
click at [738, 468] on span "porque" at bounding box center [722, 473] width 32 height 11
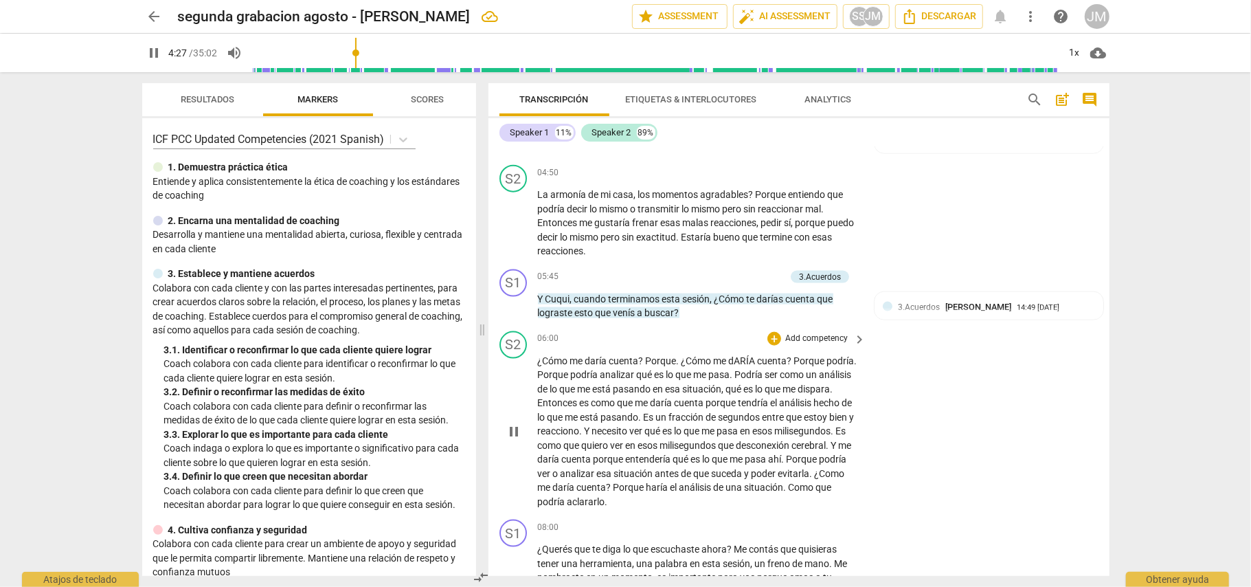
scroll to position [1324, 0]
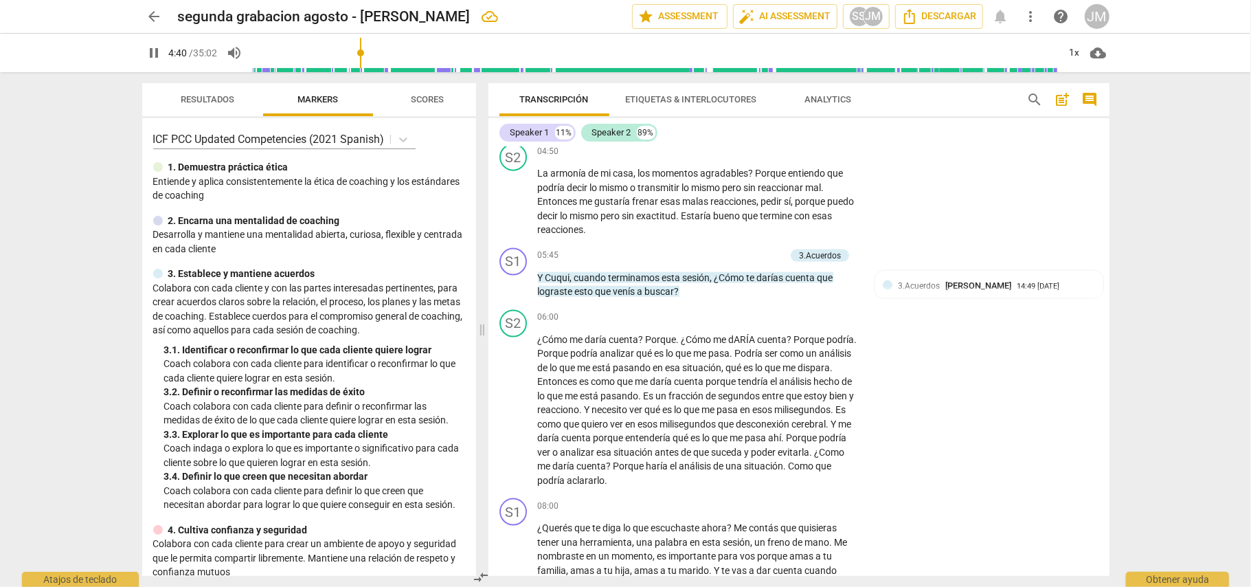
click at [157, 53] on span "pause" at bounding box center [154, 53] width 16 height 16
